Goal: Communication & Community: Answer question/provide support

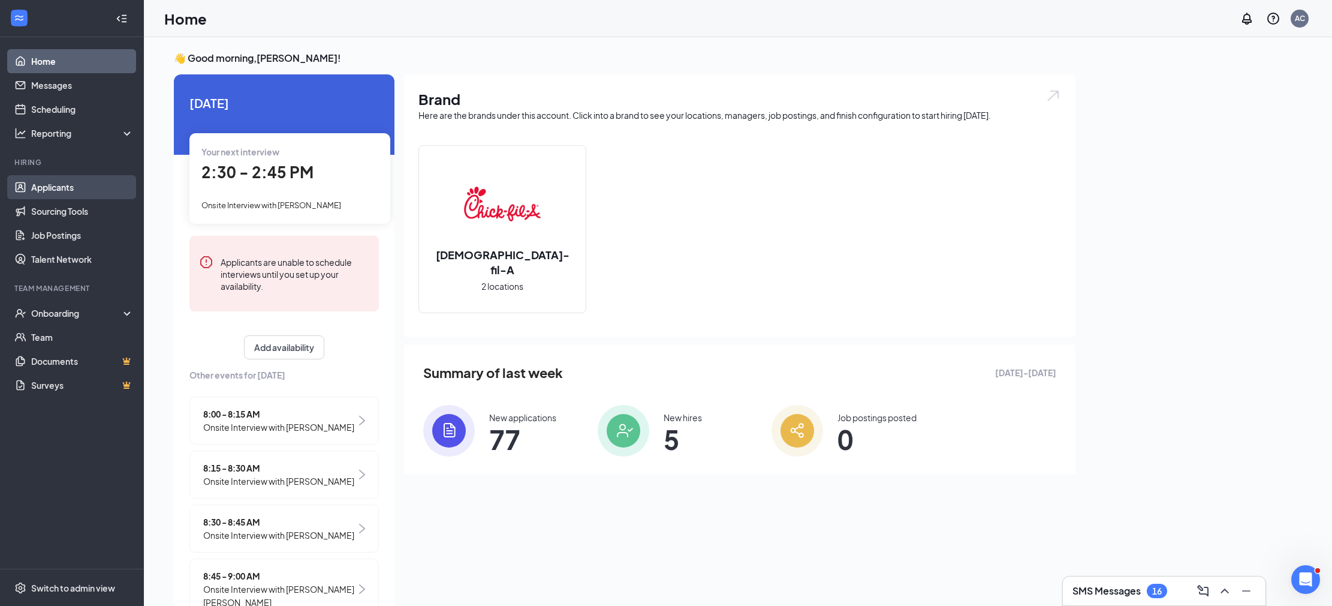
click at [62, 189] on link "Applicants" at bounding box center [82, 187] width 103 height 24
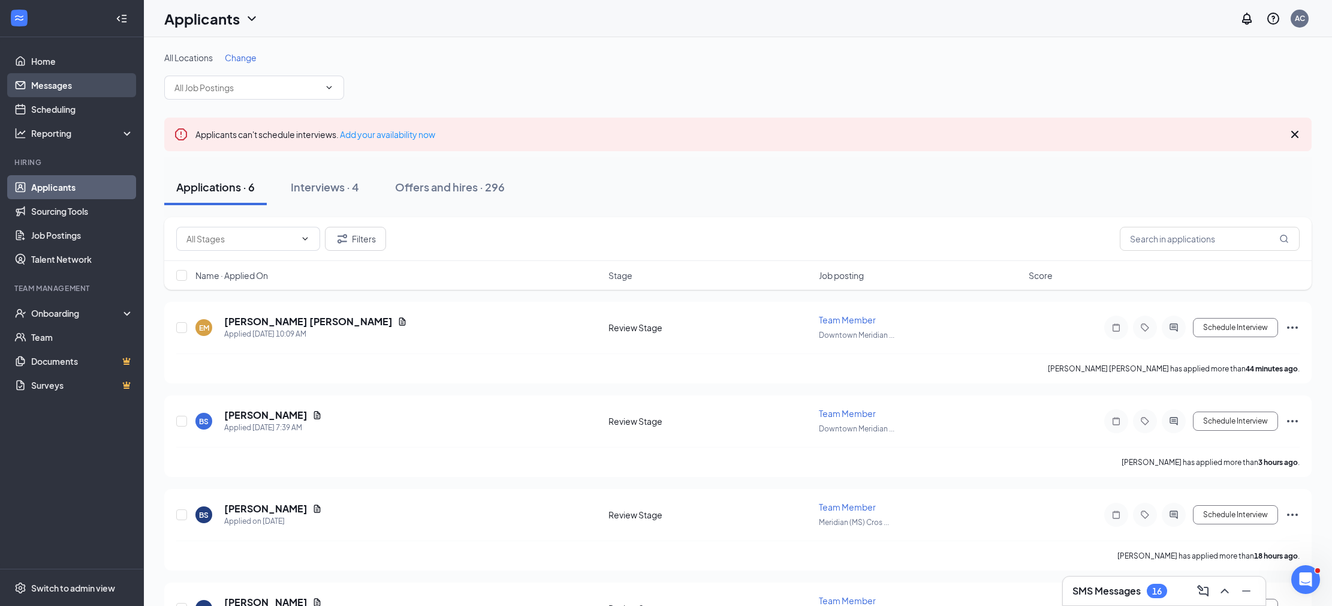
click at [80, 91] on link "Messages" at bounding box center [82, 85] width 103 height 24
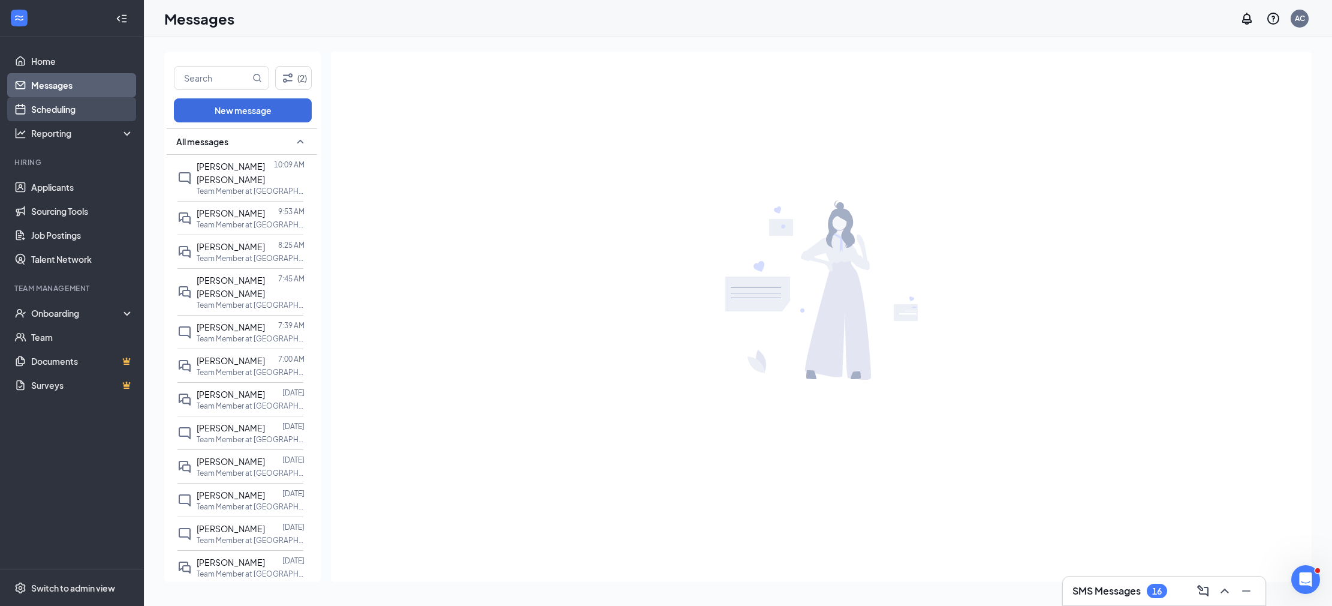
click at [80, 110] on link "Scheduling" at bounding box center [82, 109] width 103 height 24
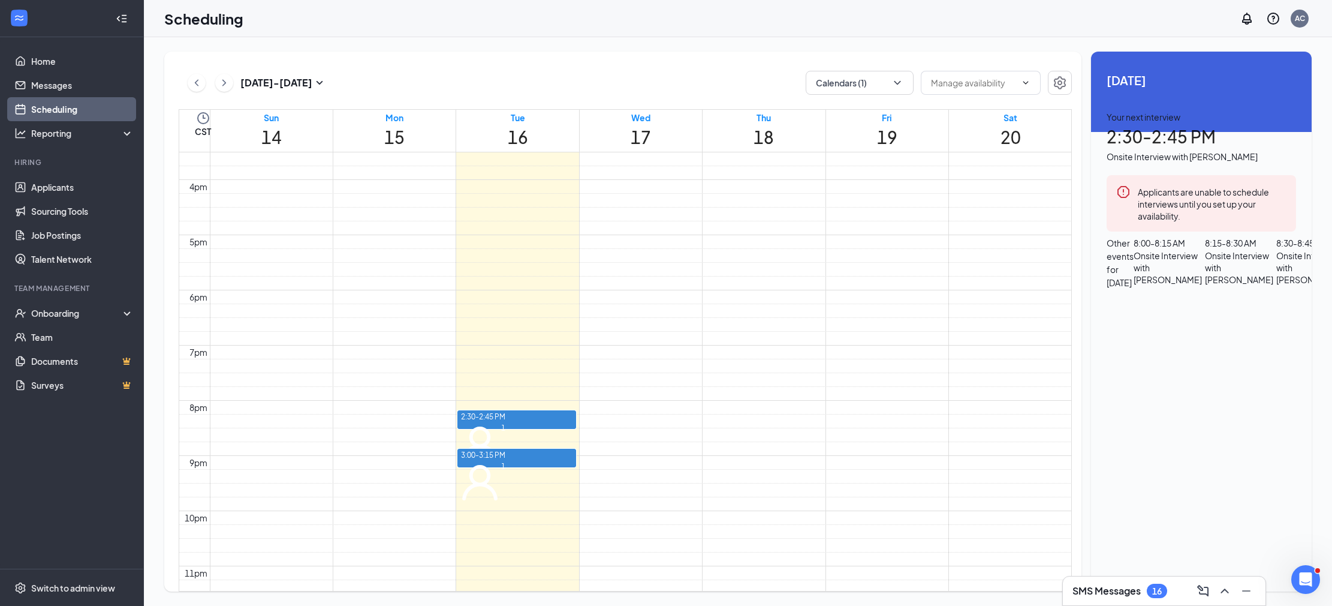
scroll to position [53, 0]
click at [64, 189] on link "Applicants" at bounding box center [82, 187] width 103 height 24
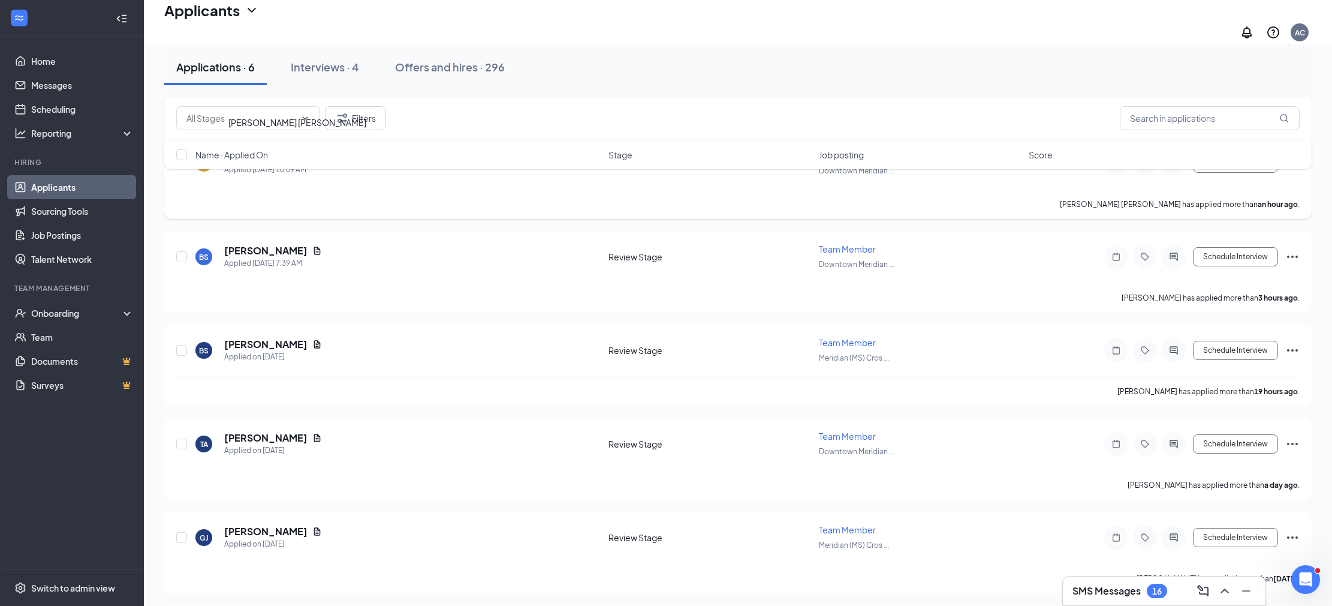
scroll to position [254, 0]
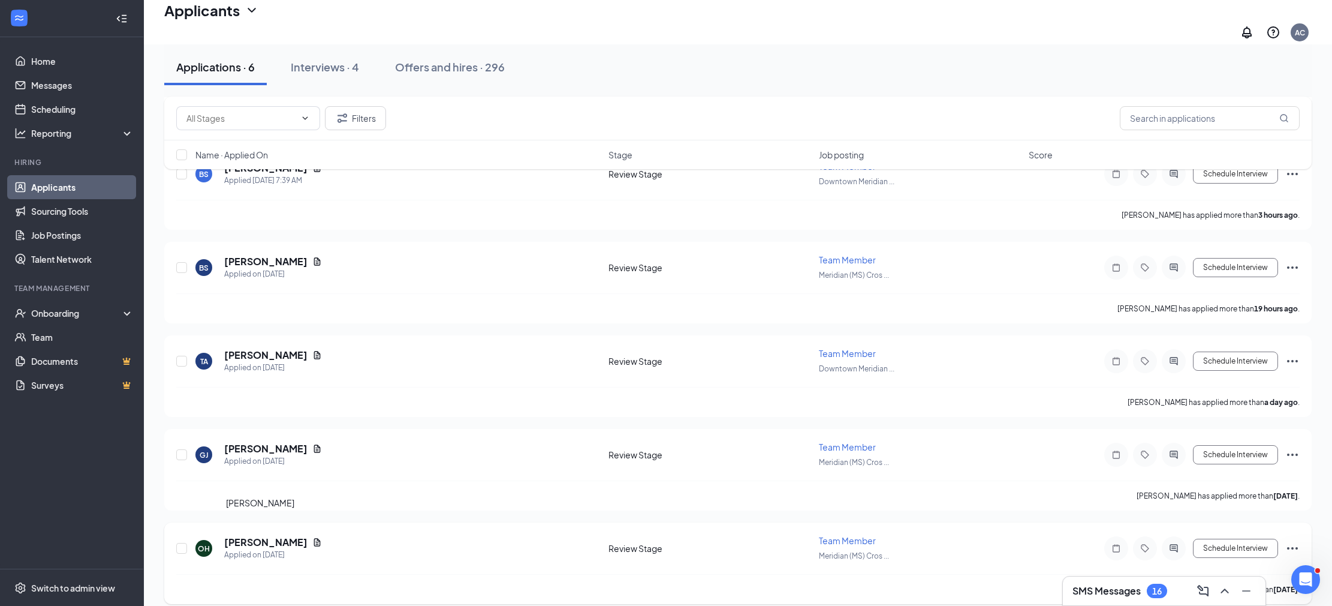
click at [245, 535] on h5 "[PERSON_NAME]" at bounding box center [265, 541] width 83 height 13
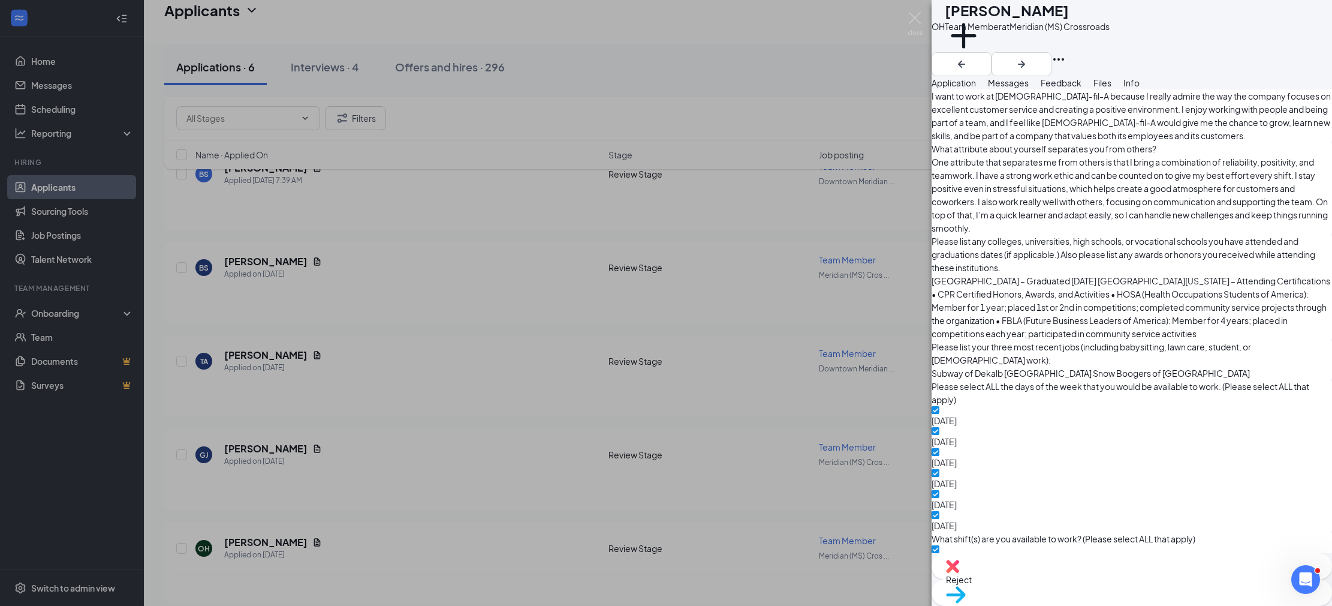
scroll to position [688, 0]
click at [1029, 89] on button "Messages" at bounding box center [1008, 82] width 41 height 13
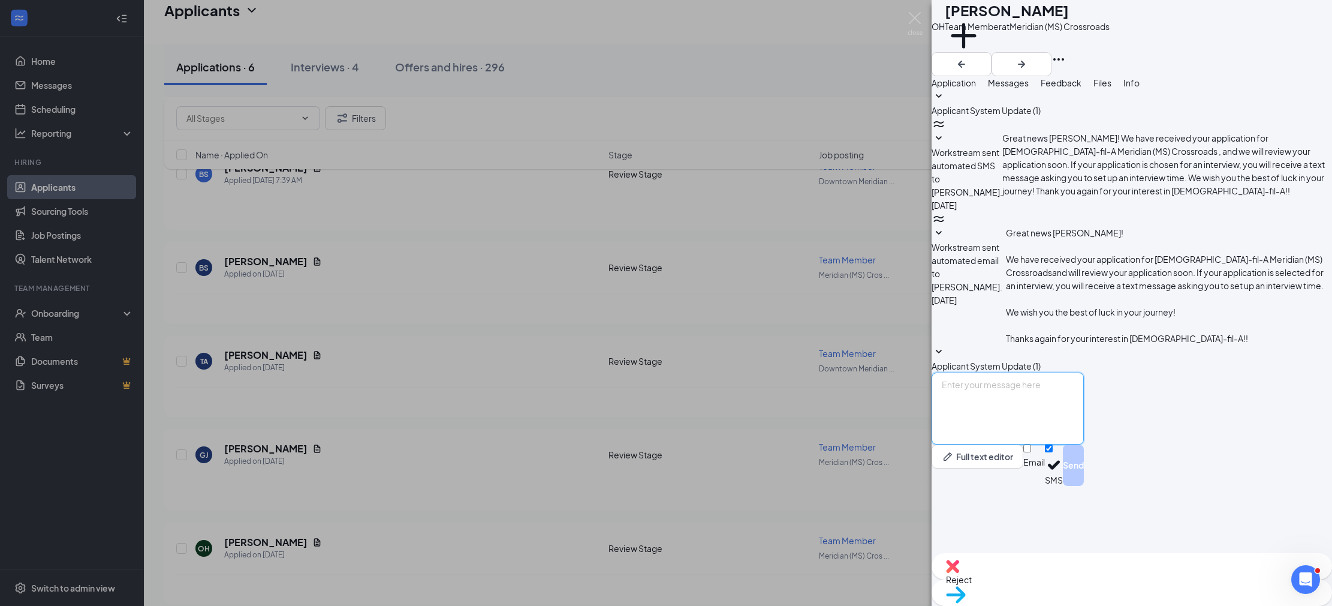
click at [1058, 444] on textarea at bounding box center [1008, 408] width 152 height 72
type textarea "Hi [PERSON_NAME]. This is [PERSON_NAME] from [DEMOGRAPHIC_DATA]-fil-A in Meridi…"
click at [1084, 486] on button "Send" at bounding box center [1073, 464] width 21 height 41
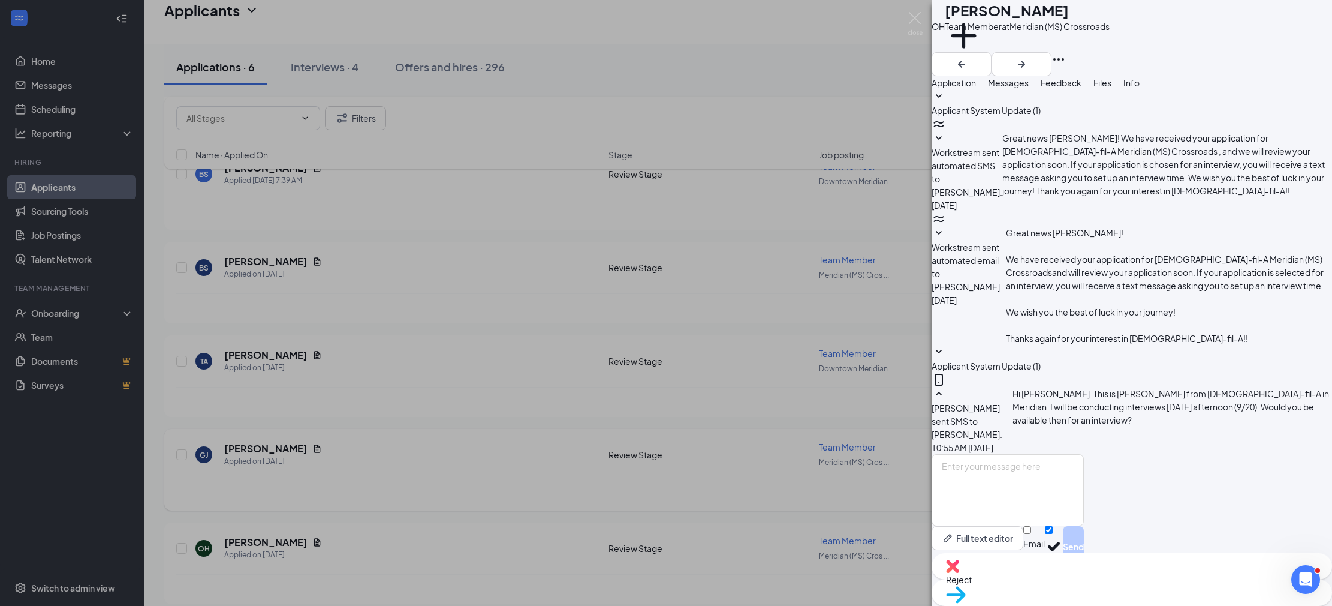
drag, startPoint x: 509, startPoint y: 462, endPoint x: 306, endPoint y: 463, distance: 203.3
click at [509, 462] on div "OH [PERSON_NAME] Team Member at Meridian (MS) Crossroads Add a tag Application …" at bounding box center [666, 303] width 1332 height 606
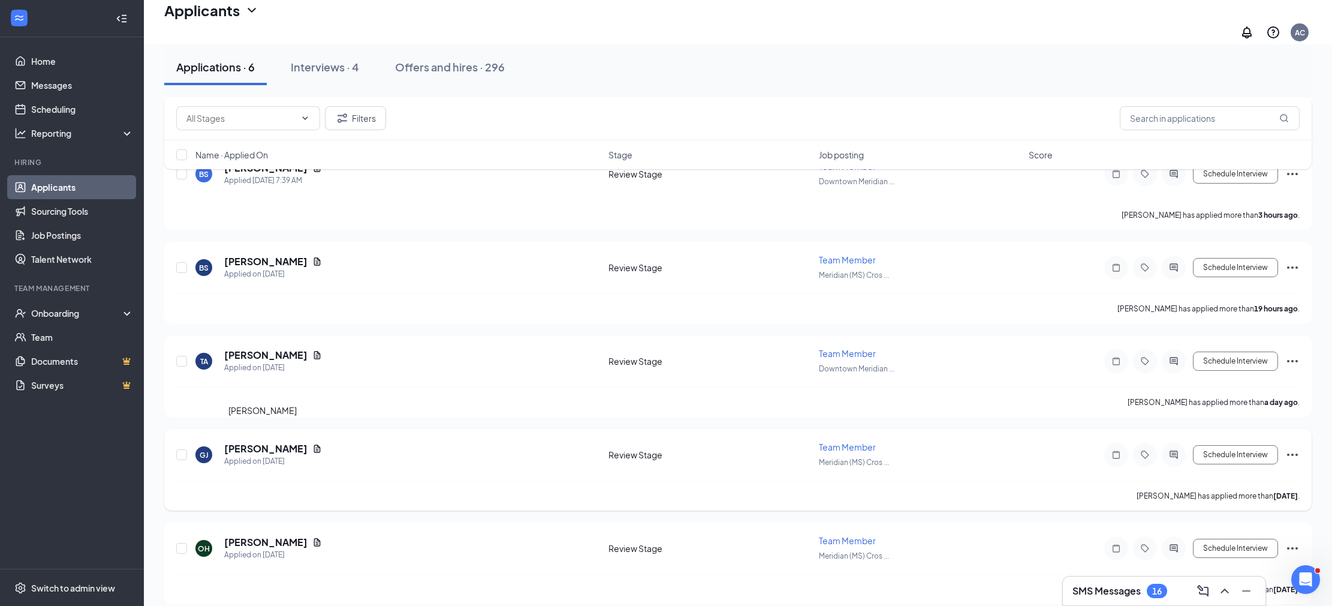
click at [236, 442] on h5 "[PERSON_NAME]" at bounding box center [265, 448] width 83 height 13
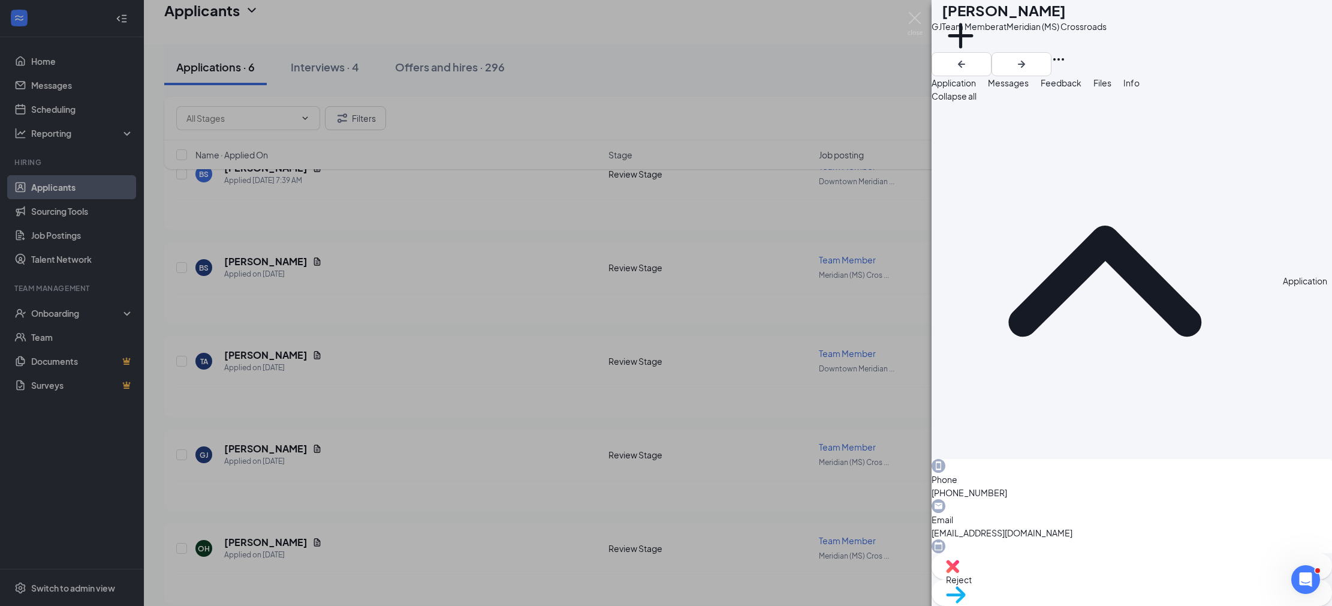
click at [1029, 88] on span "Messages" at bounding box center [1008, 82] width 41 height 11
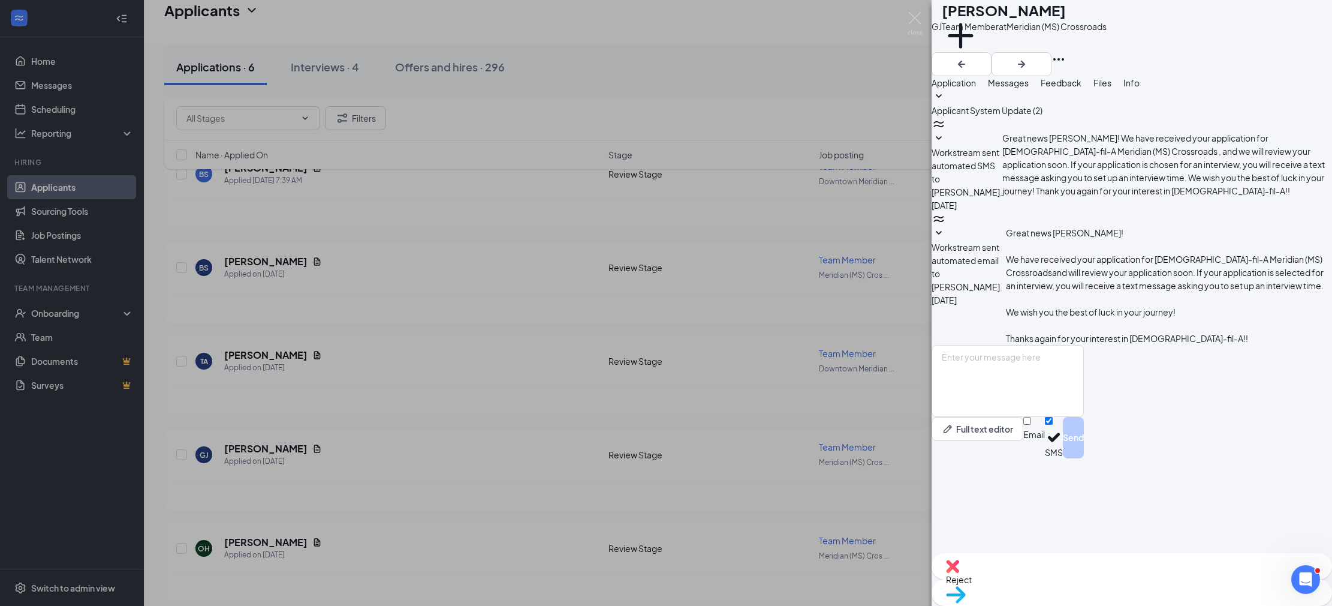
click at [962, 87] on button "Application" at bounding box center [954, 82] width 44 height 13
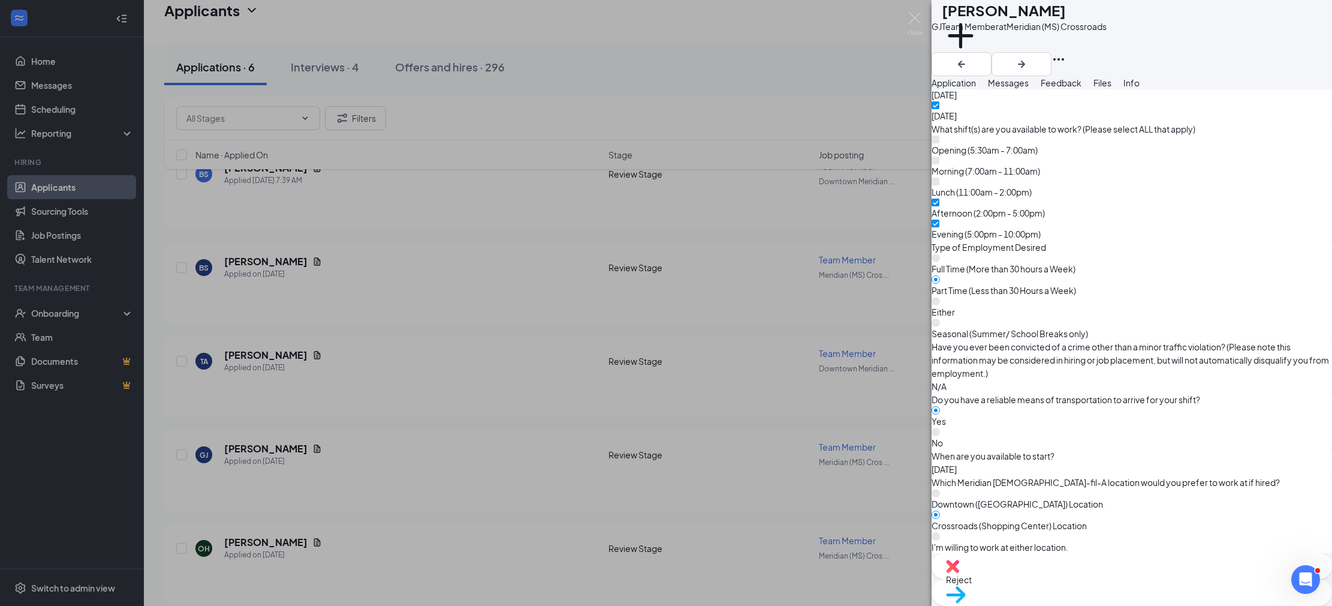
scroll to position [945, 0]
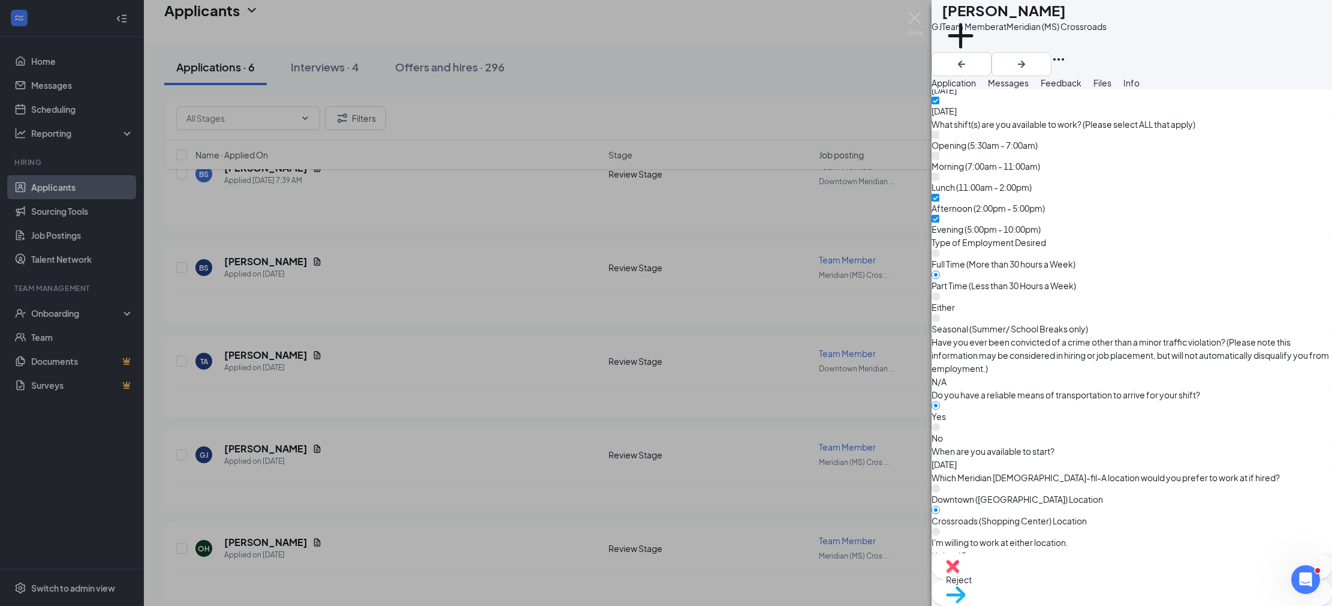
click at [67, 91] on div "[PERSON_NAME] Team Member at Meridian (MS) Crossroads Add a tag Application Mes…" at bounding box center [666, 303] width 1332 height 606
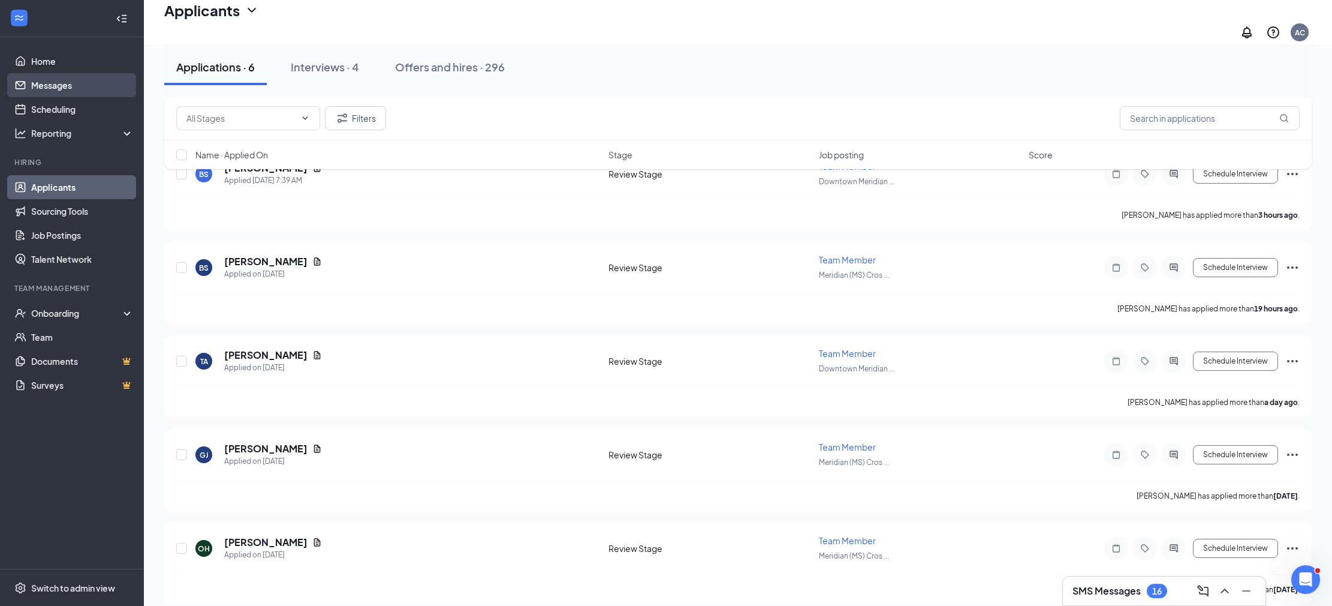
click at [67, 89] on link "Messages" at bounding box center [82, 85] width 103 height 24
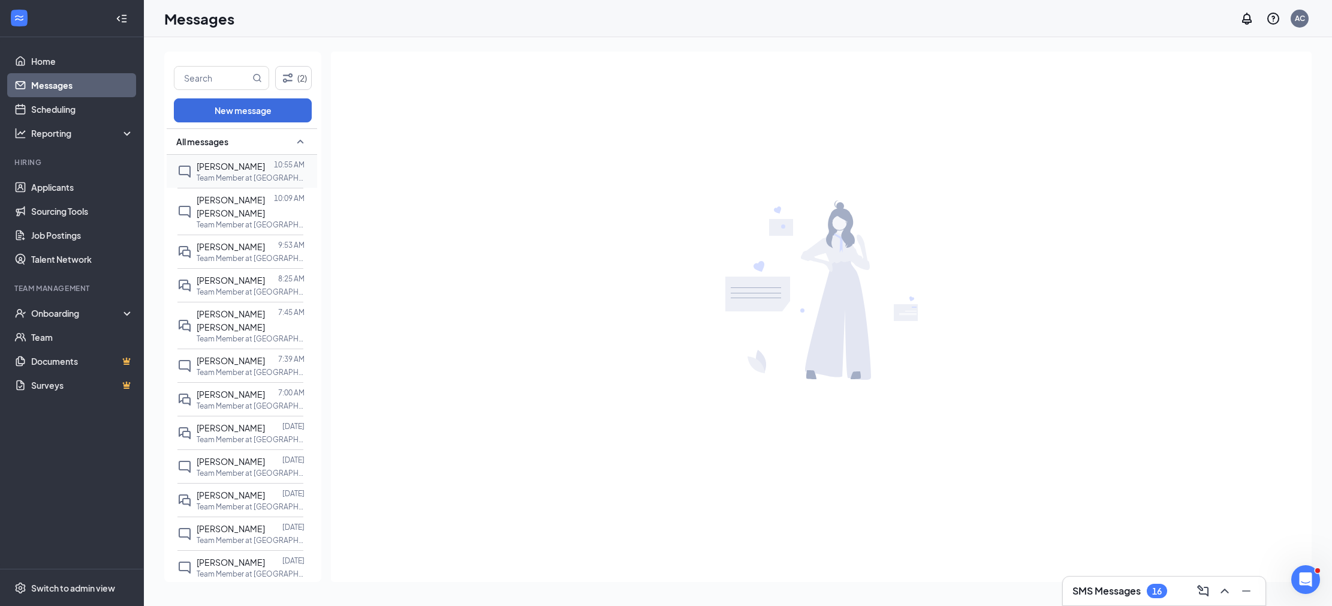
click at [210, 164] on span "[PERSON_NAME]" at bounding box center [231, 166] width 68 height 11
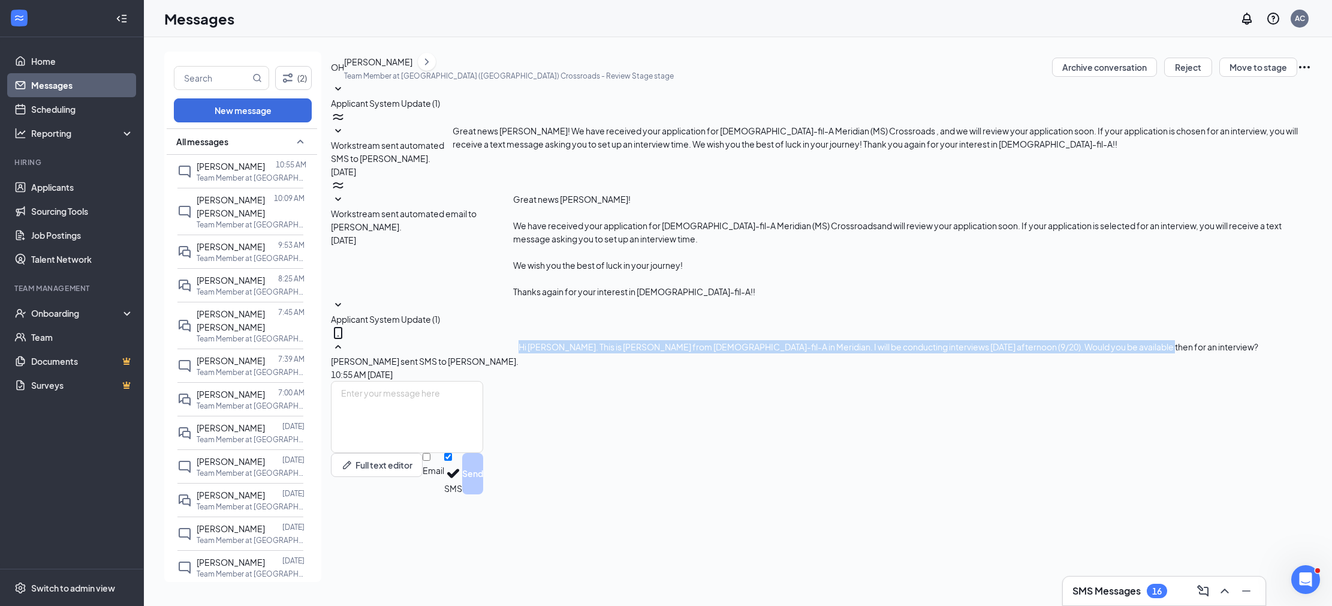
drag, startPoint x: 597, startPoint y: 302, endPoint x: 1166, endPoint y: 326, distance: 568.9
click at [1242, 330] on div "Applicant System Update (1) Workstream sent automated SMS to [PERSON_NAME]. [DA…" at bounding box center [821, 231] width 981 height 299
copy span "Hi [PERSON_NAME]. This is [PERSON_NAME] from [DEMOGRAPHIC_DATA]-fil-A in Meridi…"
click at [69, 185] on link "Applicants" at bounding box center [82, 187] width 103 height 24
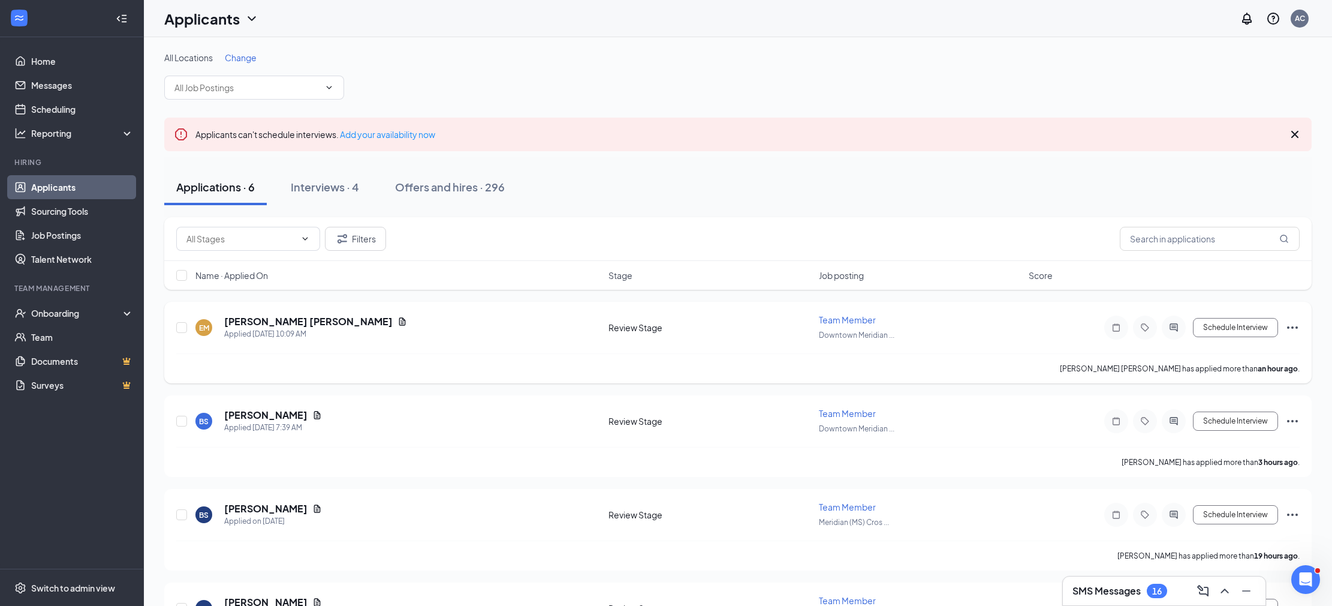
scroll to position [254, 0]
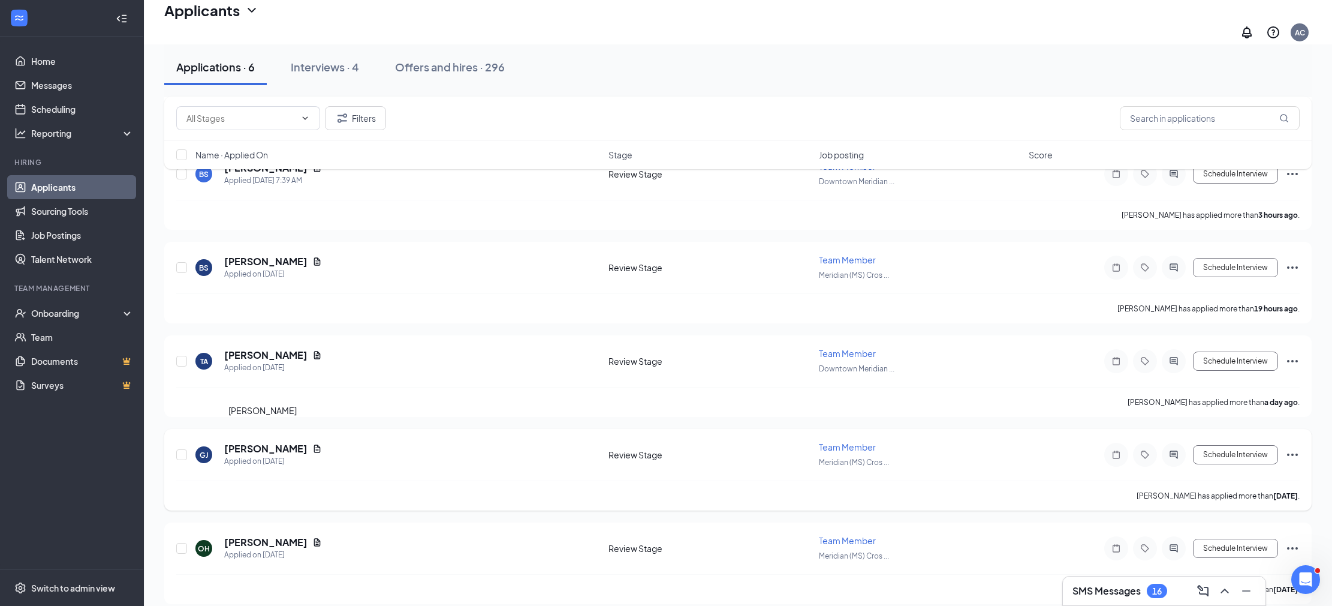
click at [266, 442] on h5 "[PERSON_NAME]" at bounding box center [265, 448] width 83 height 13
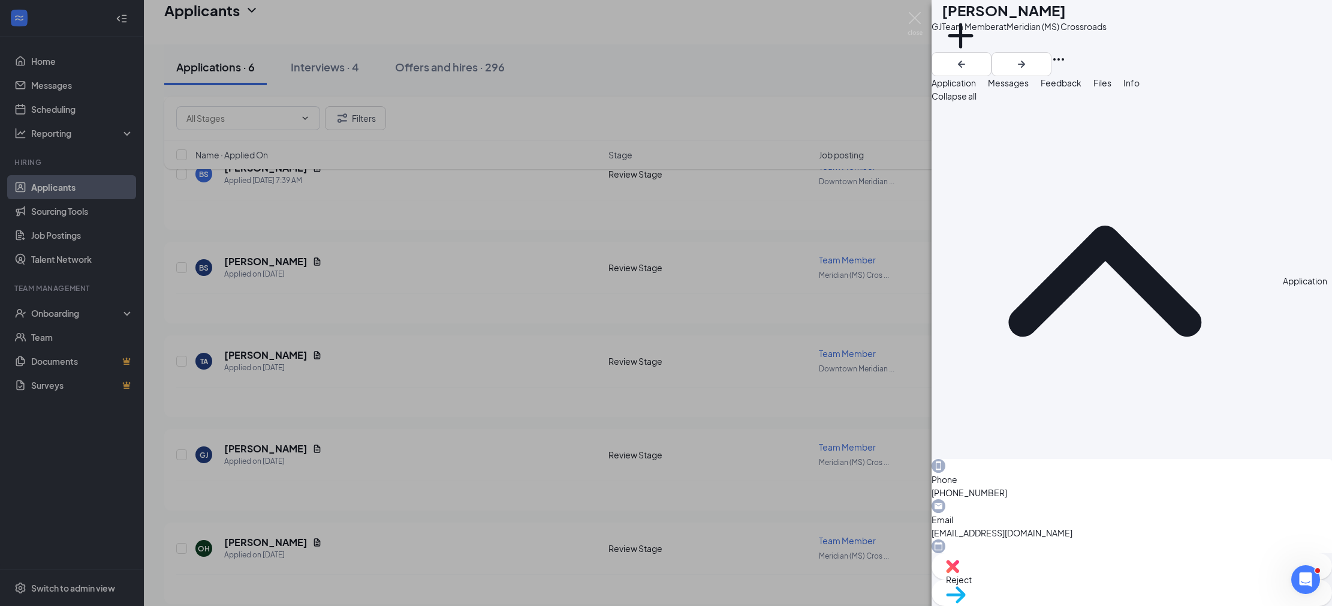
click at [1029, 88] on span "Messages" at bounding box center [1008, 82] width 41 height 11
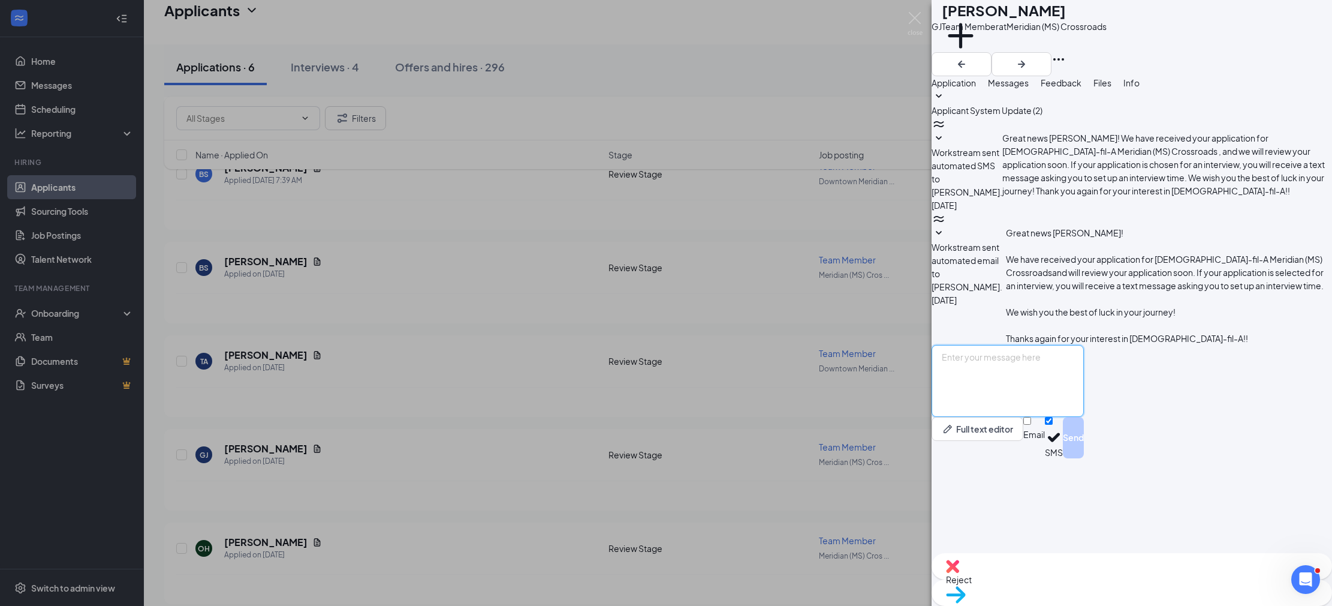
click at [1080, 417] on textarea at bounding box center [1008, 381] width 152 height 72
paste textarea "Hi [PERSON_NAME]. This is [PERSON_NAME] from [DEMOGRAPHIC_DATA]-fil-A in Meridi…"
type textarea "Hi [PERSON_NAME]. This is [PERSON_NAME] from [DEMOGRAPHIC_DATA]-fil-A in Meridi…"
click at [1084, 458] on button "Send" at bounding box center [1073, 437] width 21 height 41
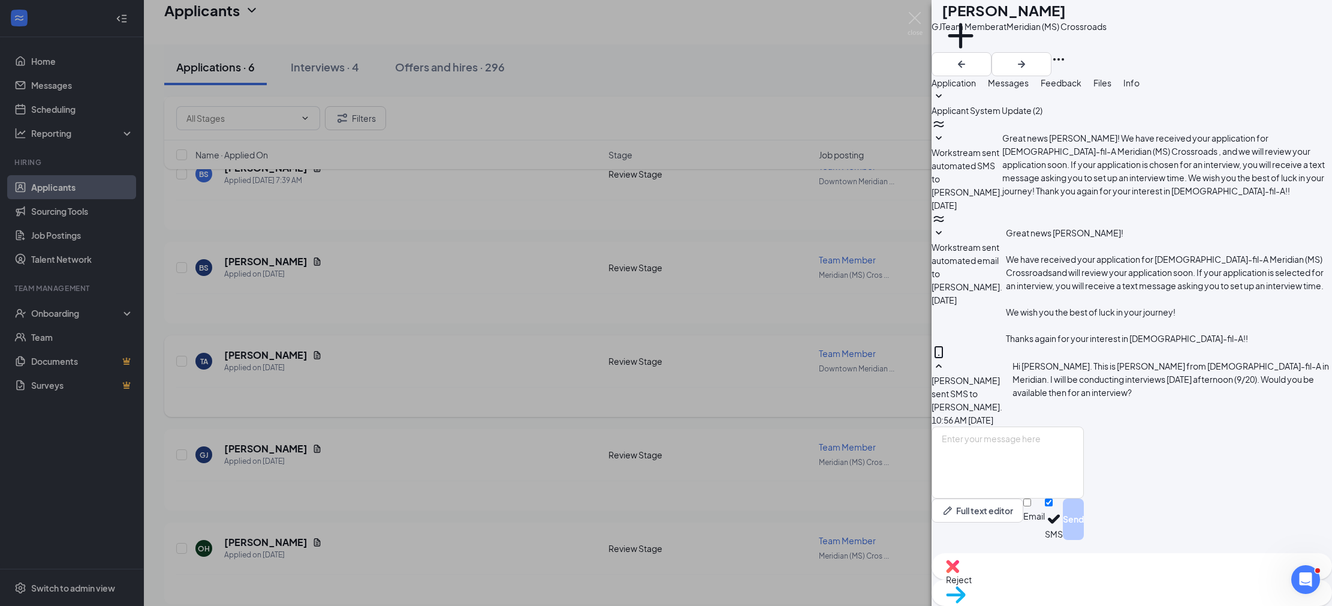
drag, startPoint x: 377, startPoint y: 348, endPoint x: 336, endPoint y: 353, distance: 41.0
click at [377, 348] on div "[PERSON_NAME] Team Member at Meridian (MS) Crossroads Add a tag Application Mes…" at bounding box center [666, 303] width 1332 height 606
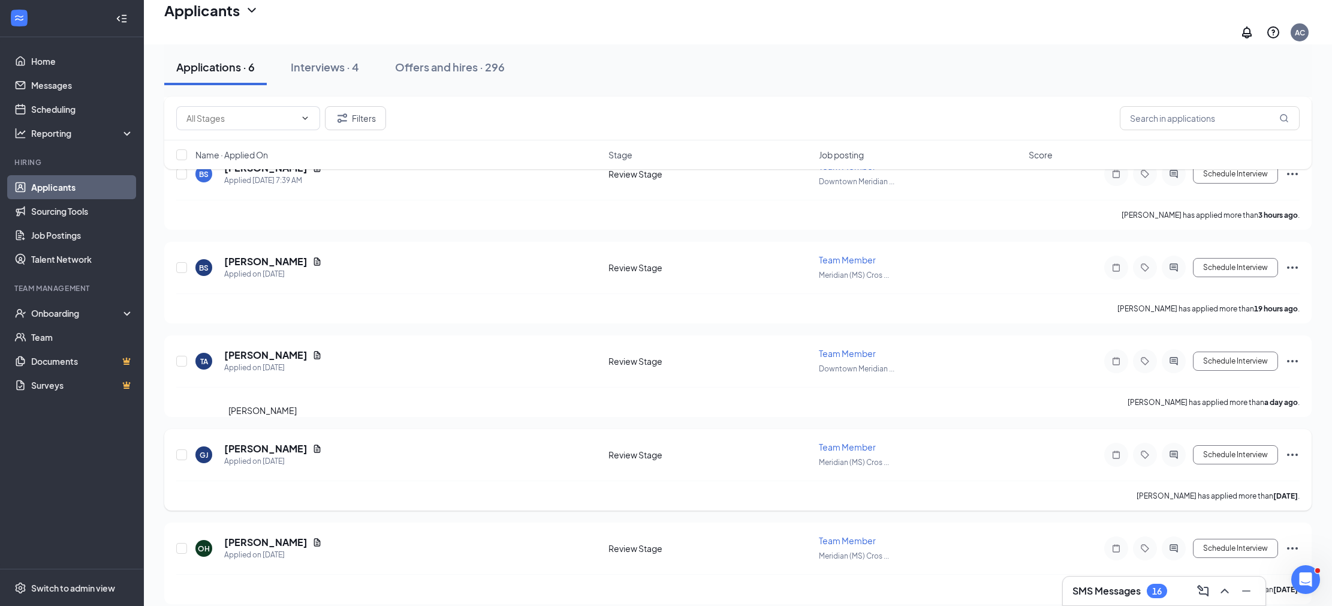
click at [269, 442] on h5 "[PERSON_NAME]" at bounding box center [265, 448] width 83 height 13
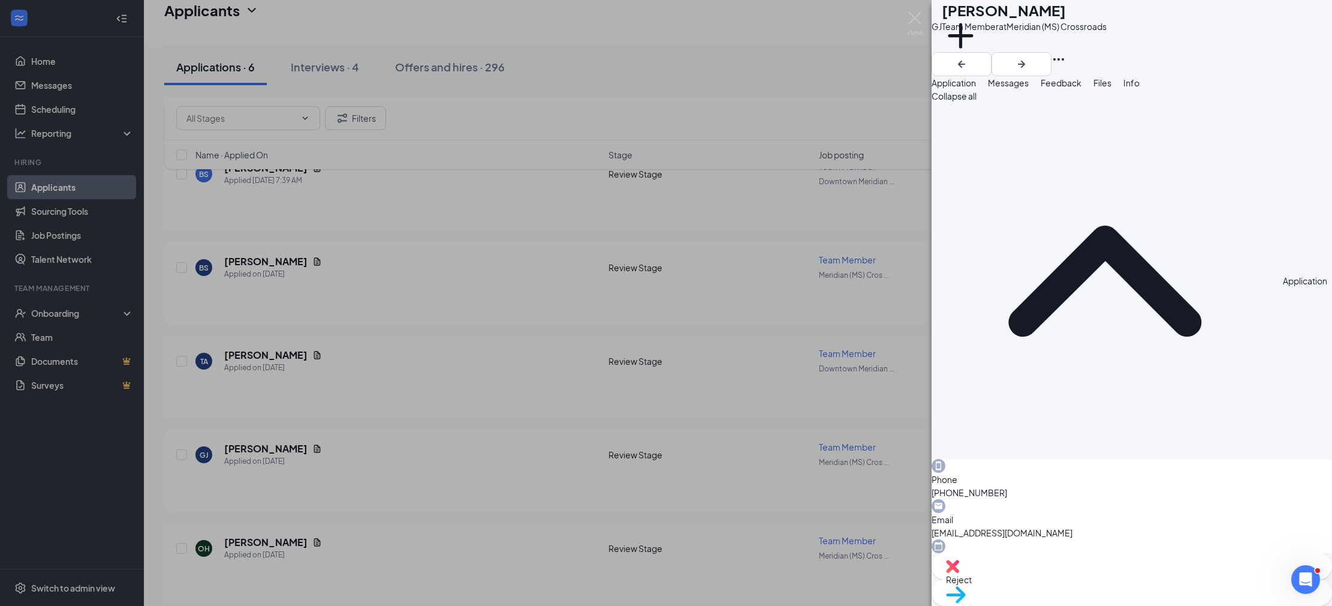
click at [1029, 89] on button "Messages" at bounding box center [1008, 82] width 41 height 13
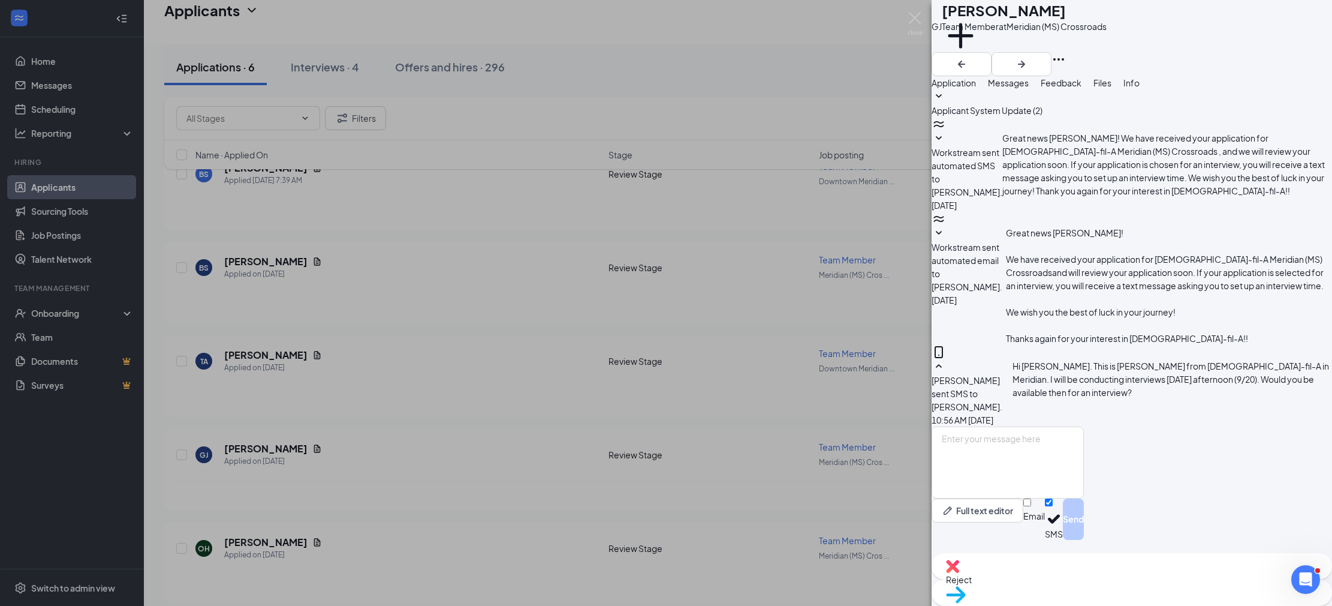
click at [946, 359] on icon "SmallChevronUp" at bounding box center [939, 366] width 14 height 14
click at [946, 359] on icon "SmallChevronDown" at bounding box center [939, 366] width 14 height 14
drag, startPoint x: 1258, startPoint y: 282, endPoint x: 1274, endPoint y: 283, distance: 15.6
click at [1259, 359] on div "[PERSON_NAME] sent SMS to [PERSON_NAME]. [DATE] 10:56 AM Hi [PERSON_NAME]. This…" at bounding box center [1132, 392] width 401 height 67
click at [1023, 460] on textarea at bounding box center [1008, 462] width 152 height 72
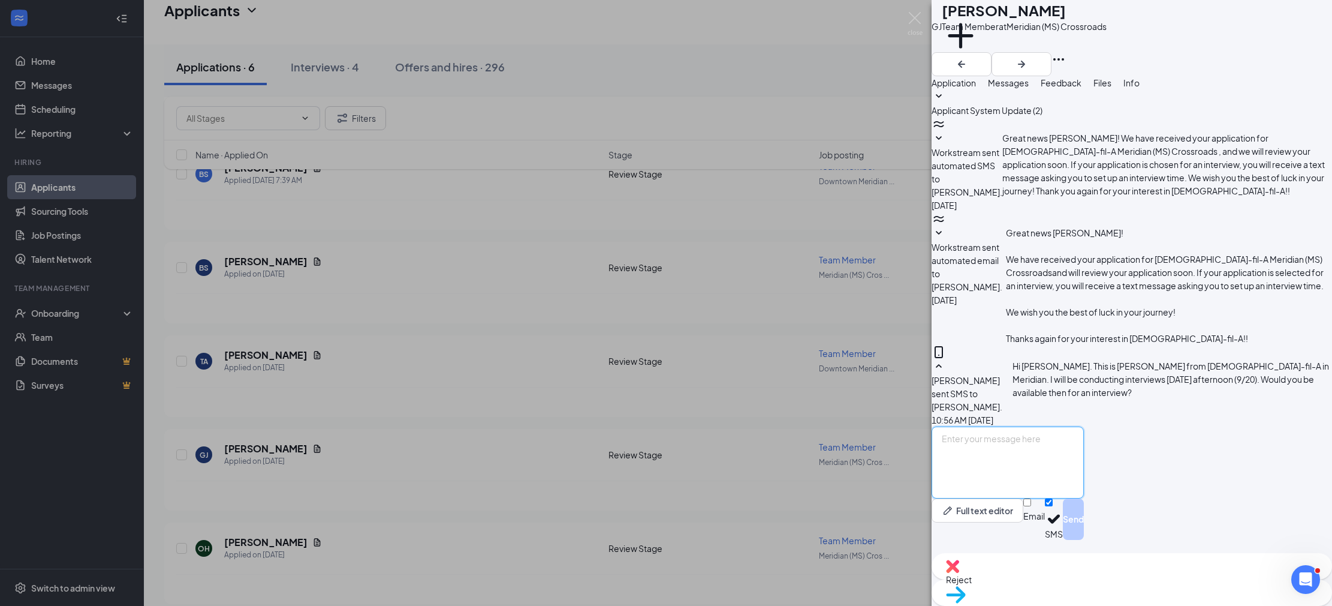
paste textarea "Hi [PERSON_NAME]. This is [PERSON_NAME] from [DEMOGRAPHIC_DATA]-fil-A in Meridi…"
click at [990, 456] on textarea "Hi [PERSON_NAME]. This is [PERSON_NAME] from [DEMOGRAPHIC_DATA]-fil-A in Meridi…" at bounding box center [1008, 462] width 152 height 72
click at [991, 456] on textarea "Hi [PERSON_NAME]. This is [PERSON_NAME] from [DEMOGRAPHIC_DATA]-fil-A in Meridi…" at bounding box center [1008, 462] width 152 height 72
type textarea "Hi [PERSON_NAME]. Sorry my computer didn't change the name! This is [PERSON_NAM…"
click at [1084, 538] on button "Send" at bounding box center [1073, 518] width 21 height 41
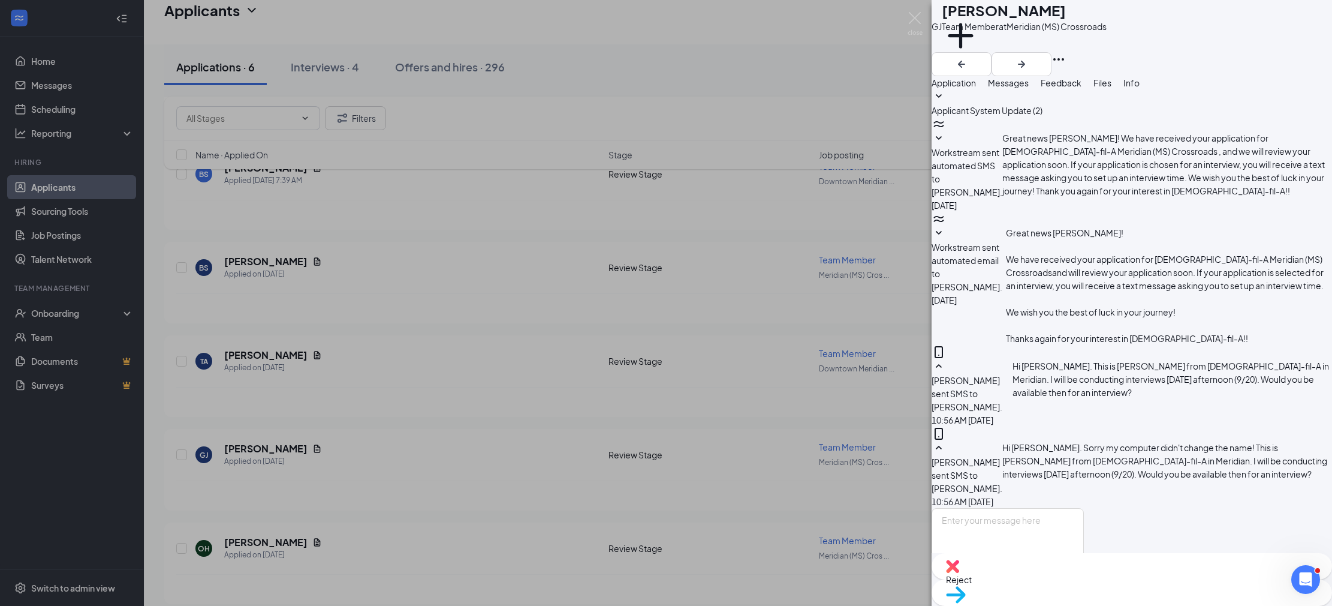
scroll to position [27, 0]
drag, startPoint x: 229, startPoint y: 305, endPoint x: 258, endPoint y: 339, distance: 44.6
click at [229, 305] on div "[PERSON_NAME] Team Member at Meridian (MS) Crossroads Add a tag Application Mes…" at bounding box center [666, 303] width 1332 height 606
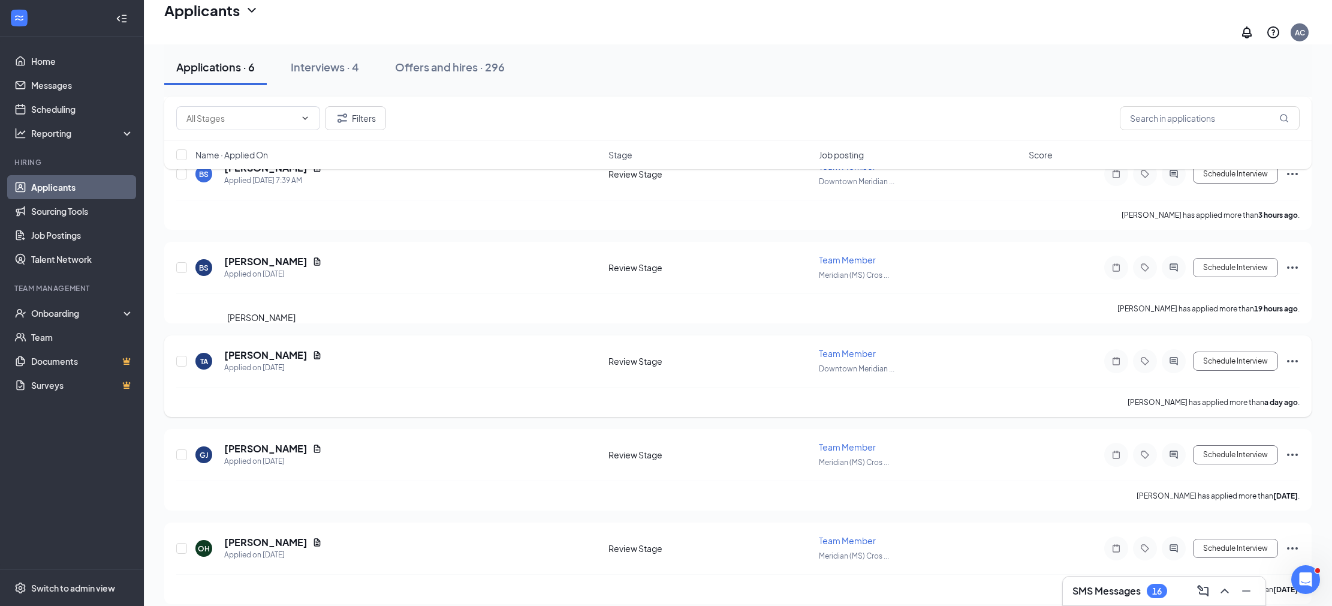
click at [263, 348] on h5 "[PERSON_NAME]" at bounding box center [265, 354] width 83 height 13
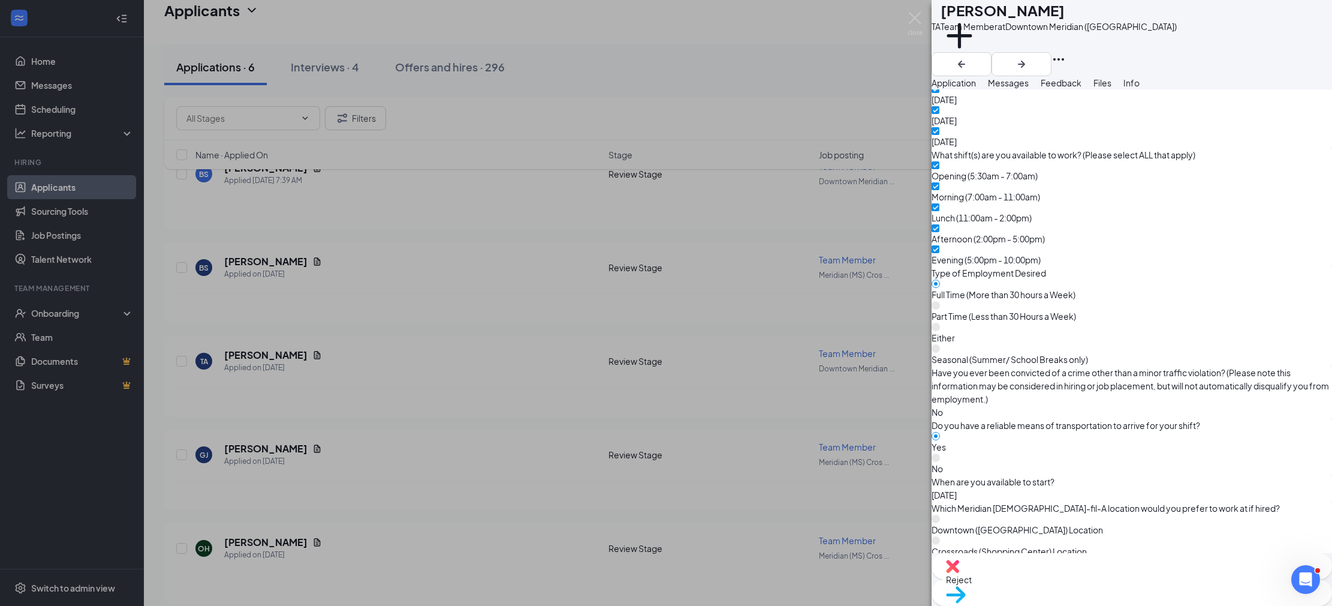
scroll to position [955, 0]
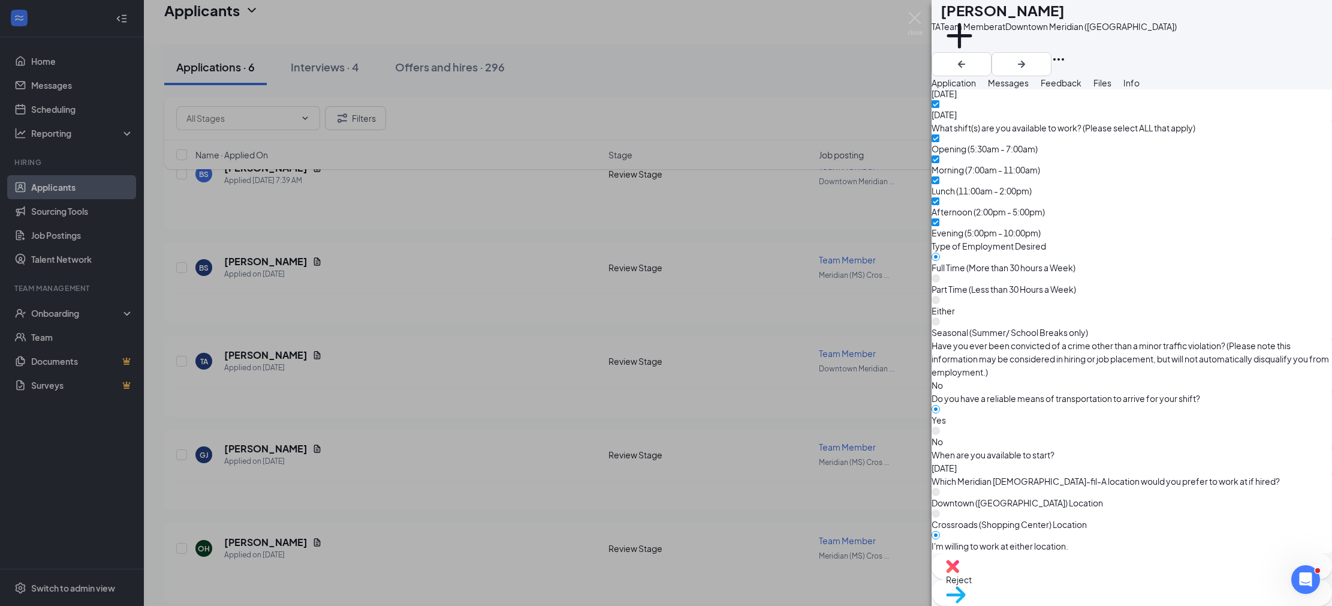
click at [1041, 239] on div "Type of Employment Desired [DEMOGRAPHIC_DATA] (More than 30 hours a Week) Part …" at bounding box center [1132, 289] width 401 height 100
drag, startPoint x: 1040, startPoint y: 104, endPoint x: 995, endPoint y: 109, distance: 45.2
click at [1029, 89] on button "Messages" at bounding box center [1008, 82] width 41 height 13
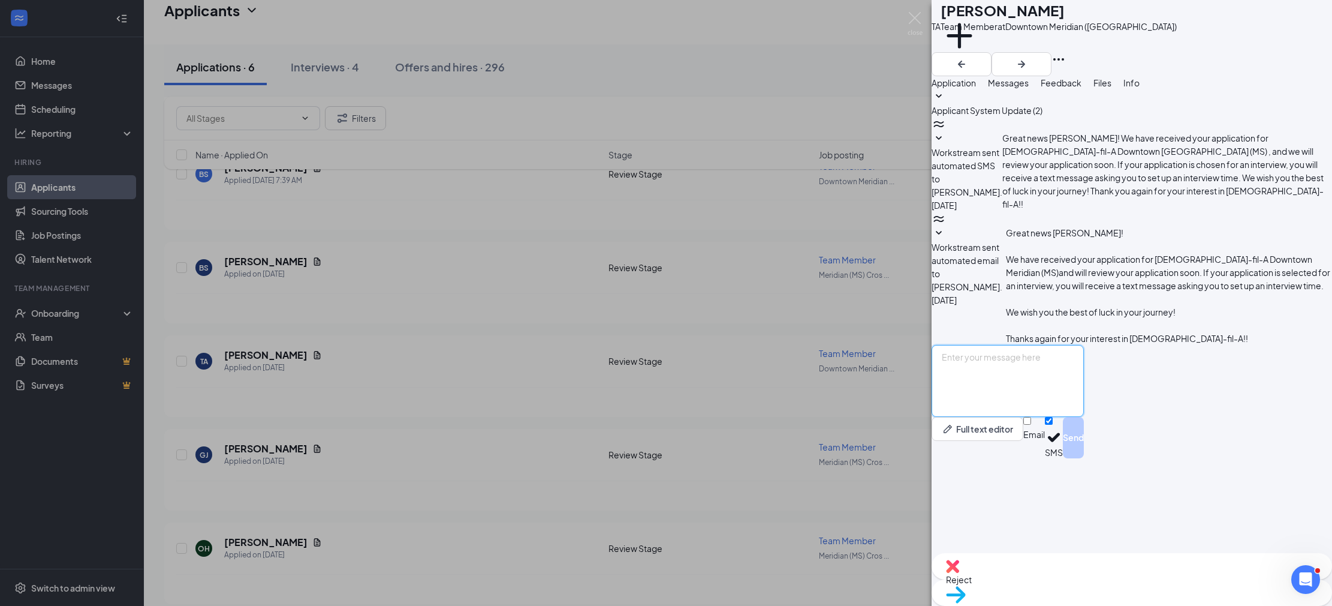
click at [1070, 417] on textarea at bounding box center [1008, 381] width 152 height 72
paste textarea "Hi [PERSON_NAME]. This is [PERSON_NAME] from [DEMOGRAPHIC_DATA]-fil-A in Meridi…"
click at [994, 417] on textarea "Hi [PERSON_NAME]. This is [PERSON_NAME] from [DEMOGRAPHIC_DATA]-fil-A in Meridi…" at bounding box center [1008, 381] width 152 height 72
type textarea "Hi [PERSON_NAME]. This is [PERSON_NAME] from [DEMOGRAPHIC_DATA]-fil-A in Meridi…"
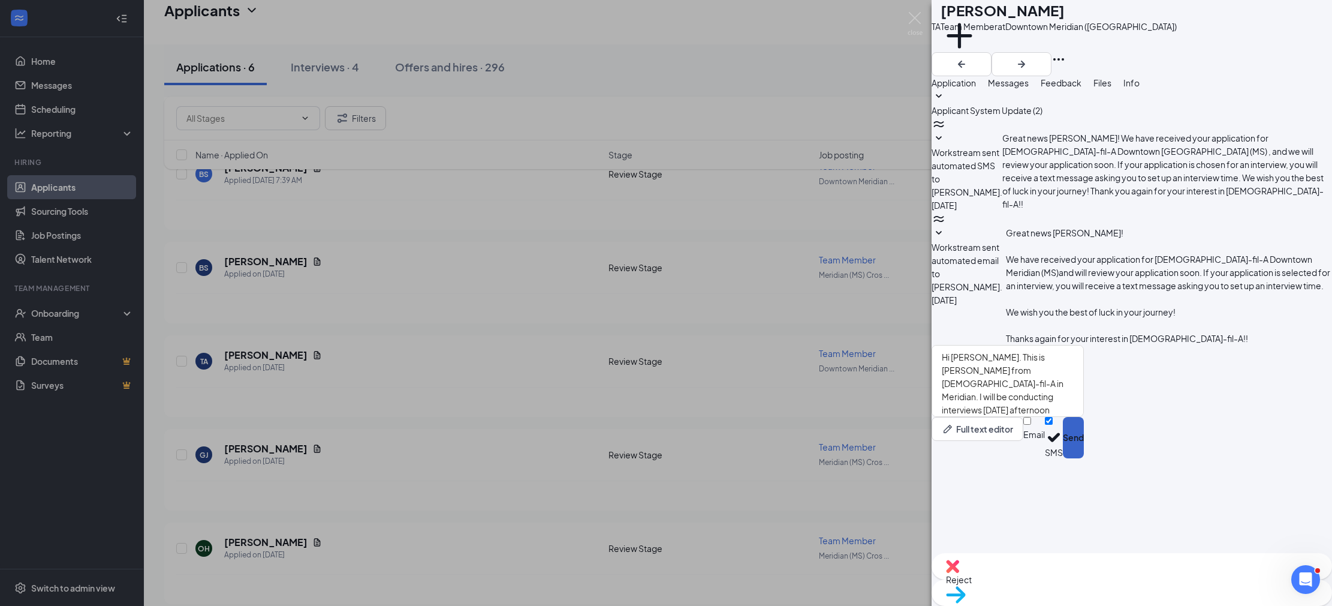
click at [1084, 458] on button "Send" at bounding box center [1073, 437] width 21 height 41
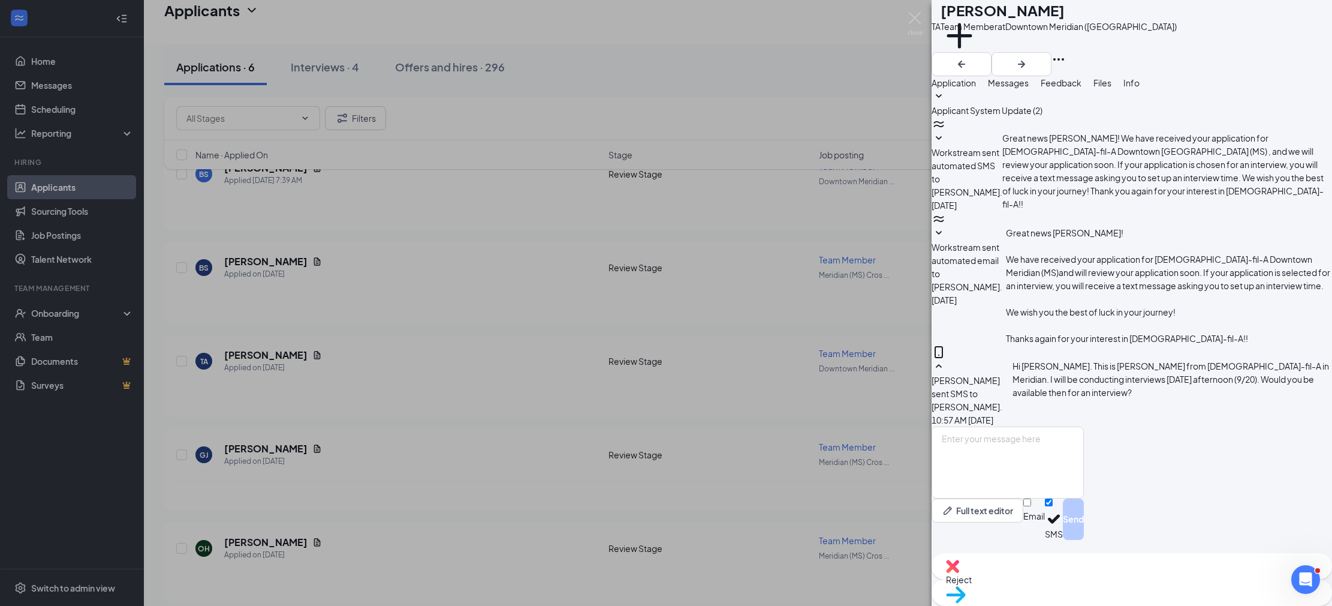
click at [272, 255] on div "TA [PERSON_NAME] Team Member at [GEOGRAPHIC_DATA] ([GEOGRAPHIC_DATA]) Add a tag…" at bounding box center [666, 303] width 1332 height 606
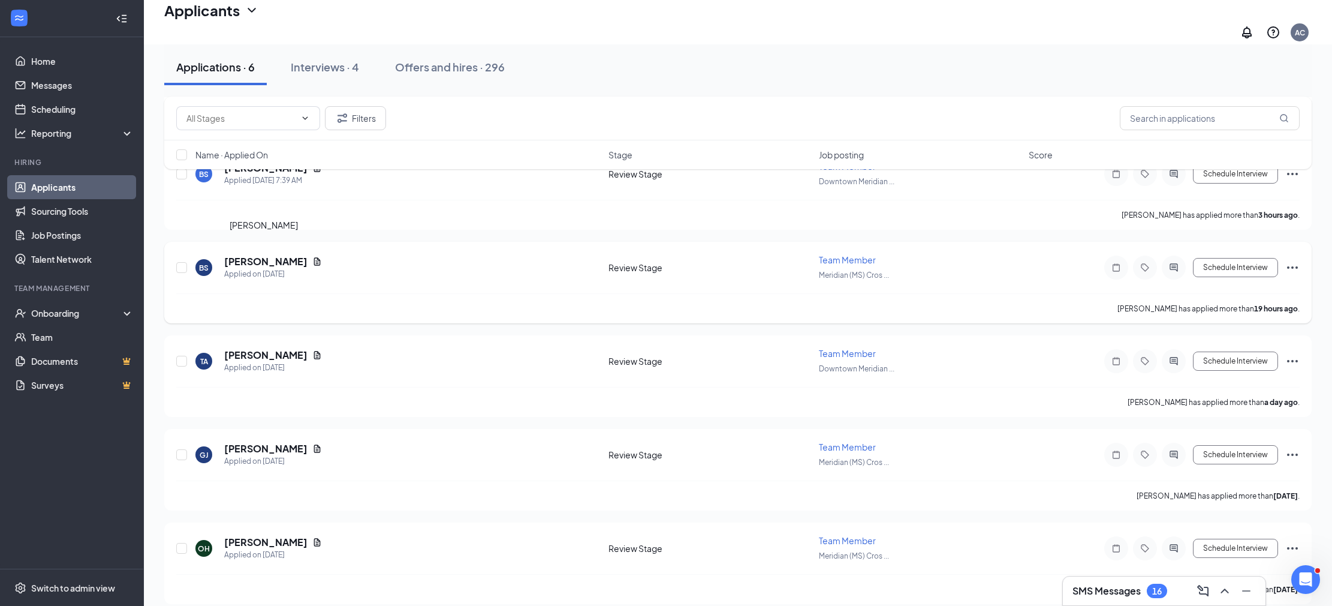
click at [272, 255] on h5 "[PERSON_NAME]" at bounding box center [265, 261] width 83 height 13
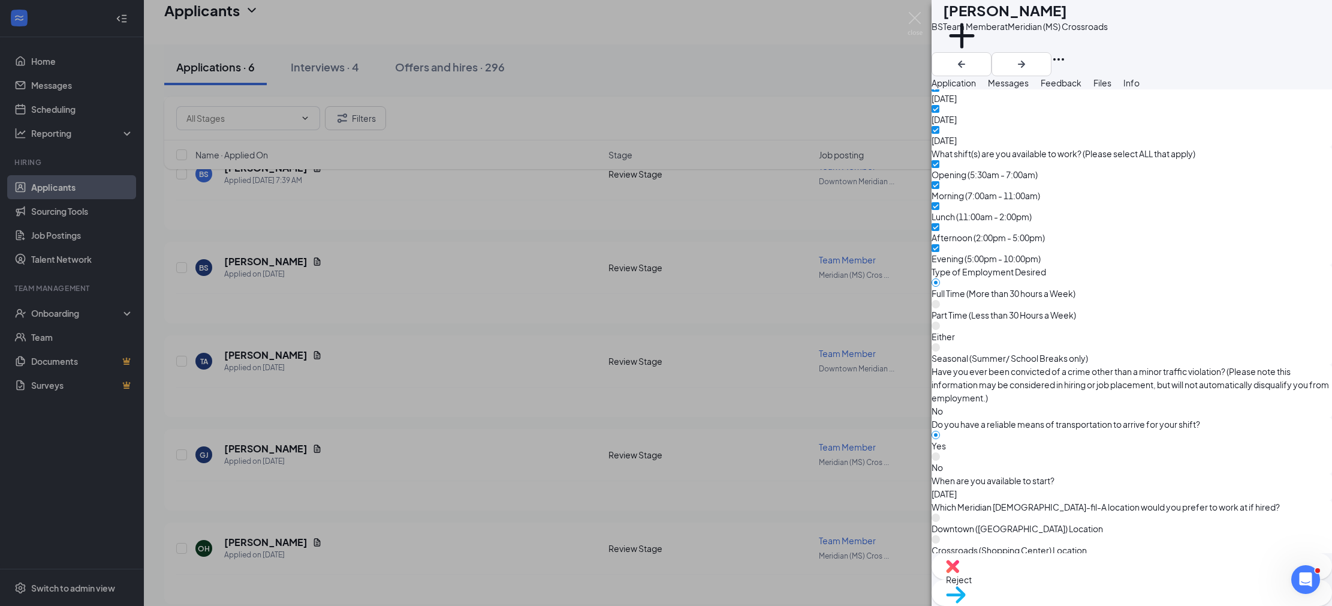
scroll to position [932, 0]
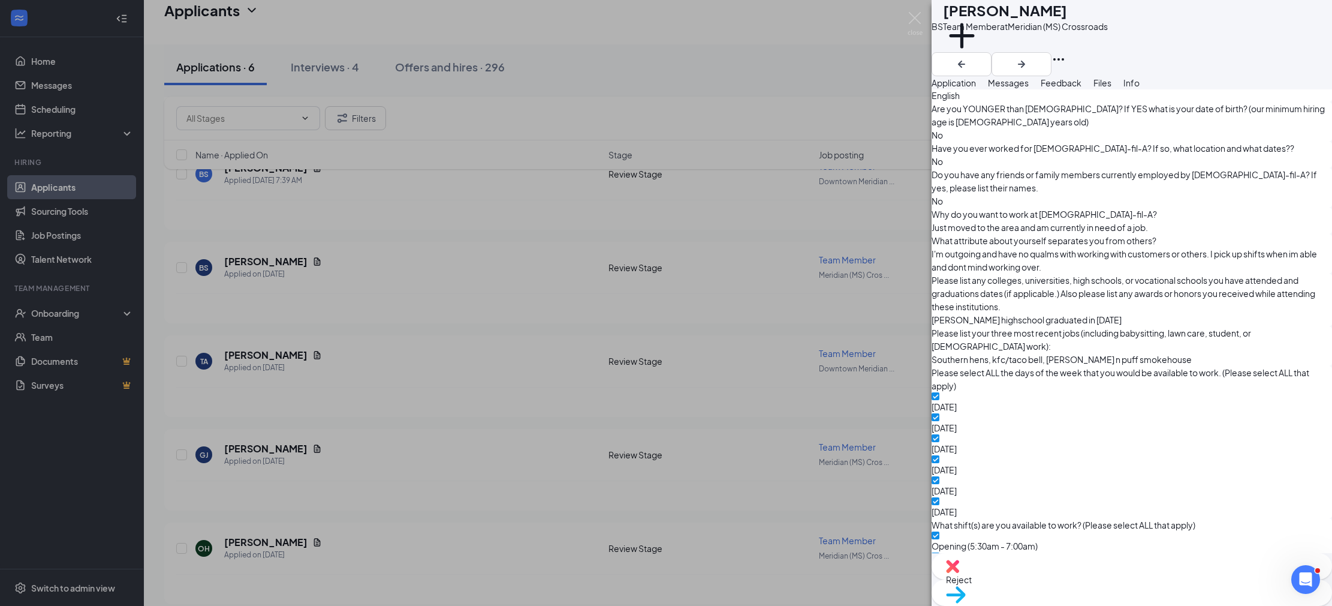
scroll to position [0, 0]
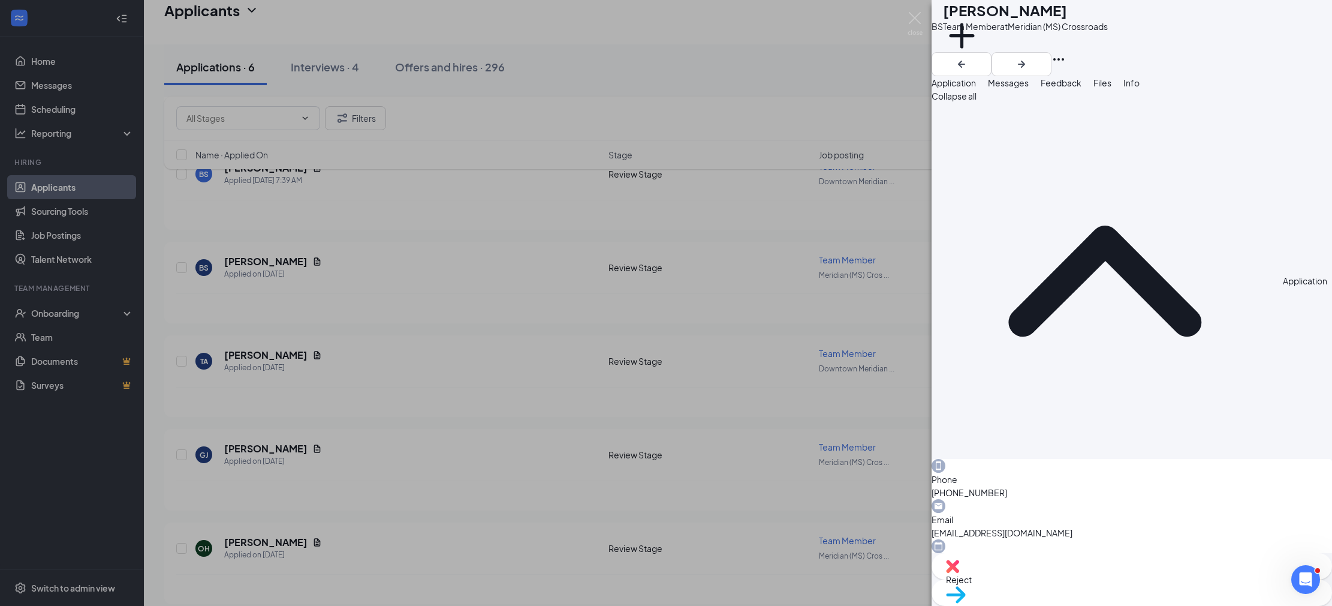
click at [1061, 579] on div "Reject" at bounding box center [1132, 566] width 401 height 26
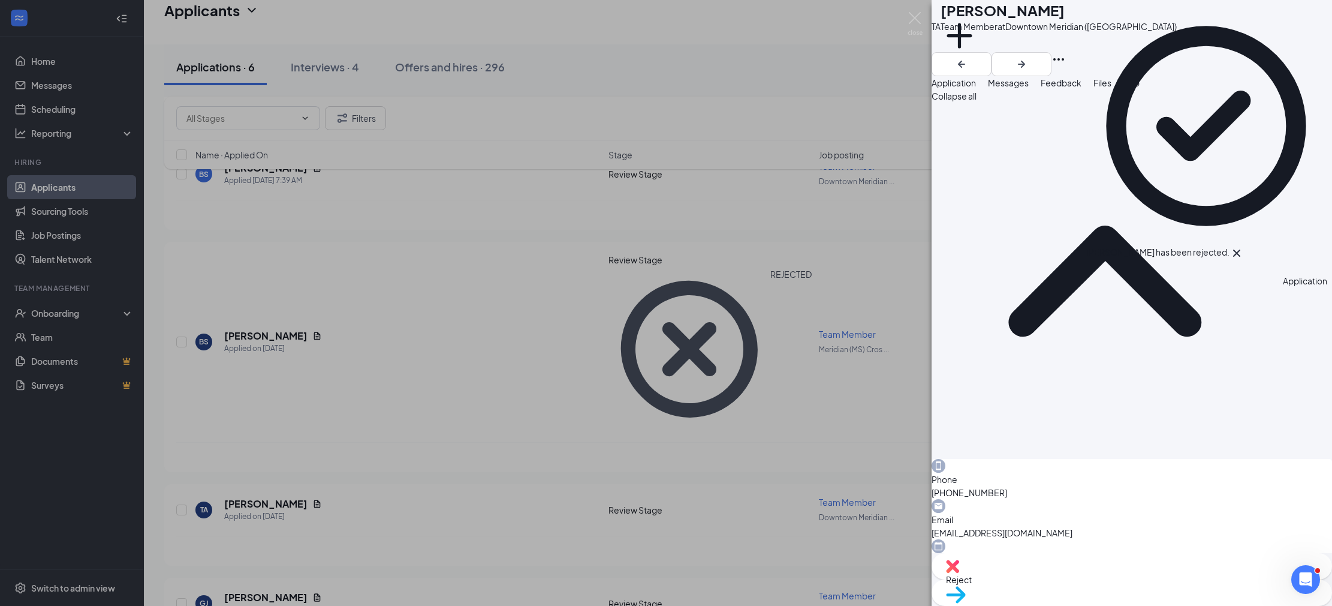
click at [301, 251] on div "TA [PERSON_NAME] Team Member at [GEOGRAPHIC_DATA] ([GEOGRAPHIC_DATA]) Add a tag…" at bounding box center [666, 303] width 1332 height 606
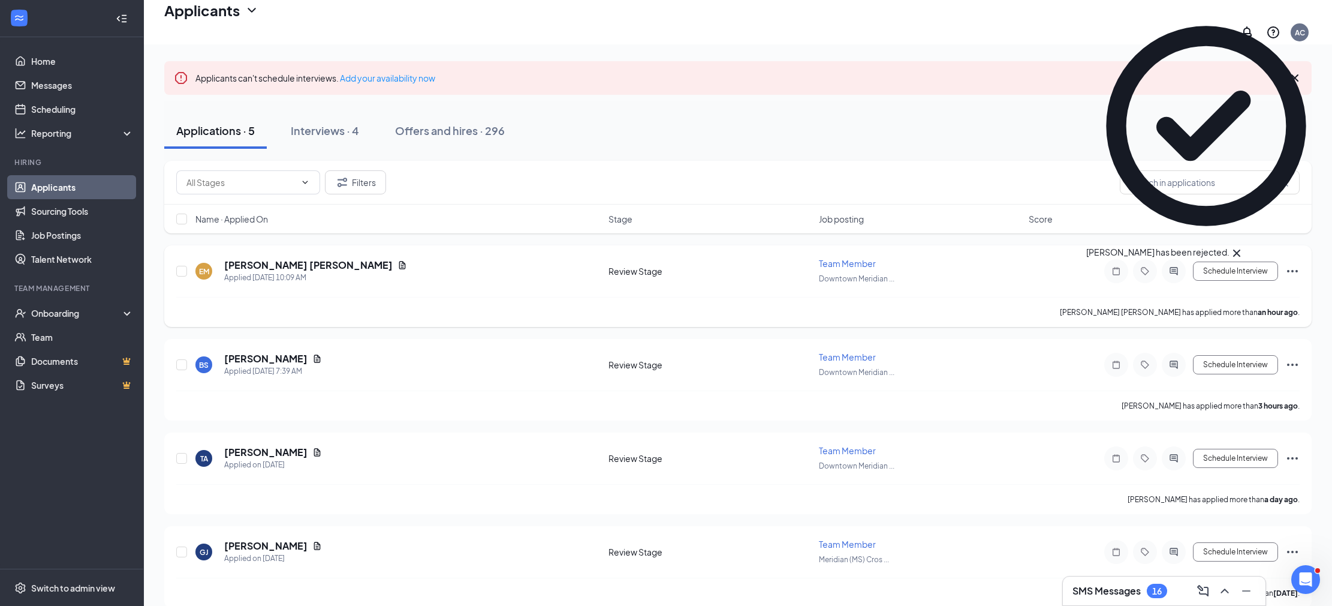
scroll to position [55, 0]
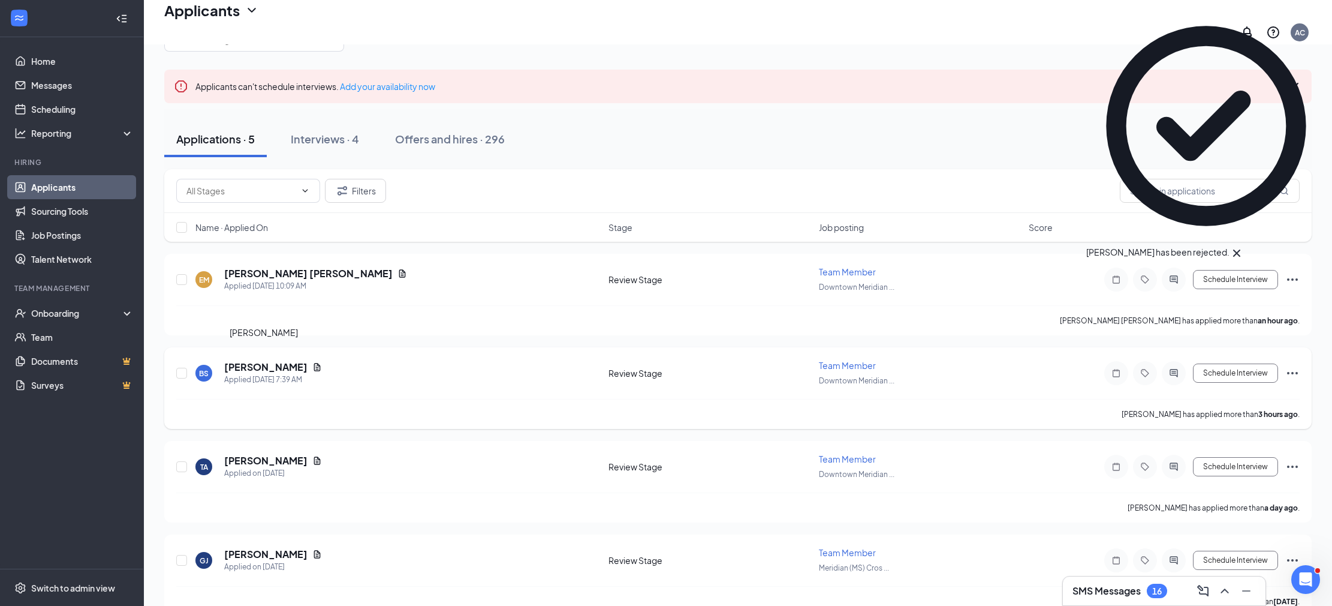
click at [270, 360] on h5 "[PERSON_NAME]" at bounding box center [265, 366] width 83 height 13
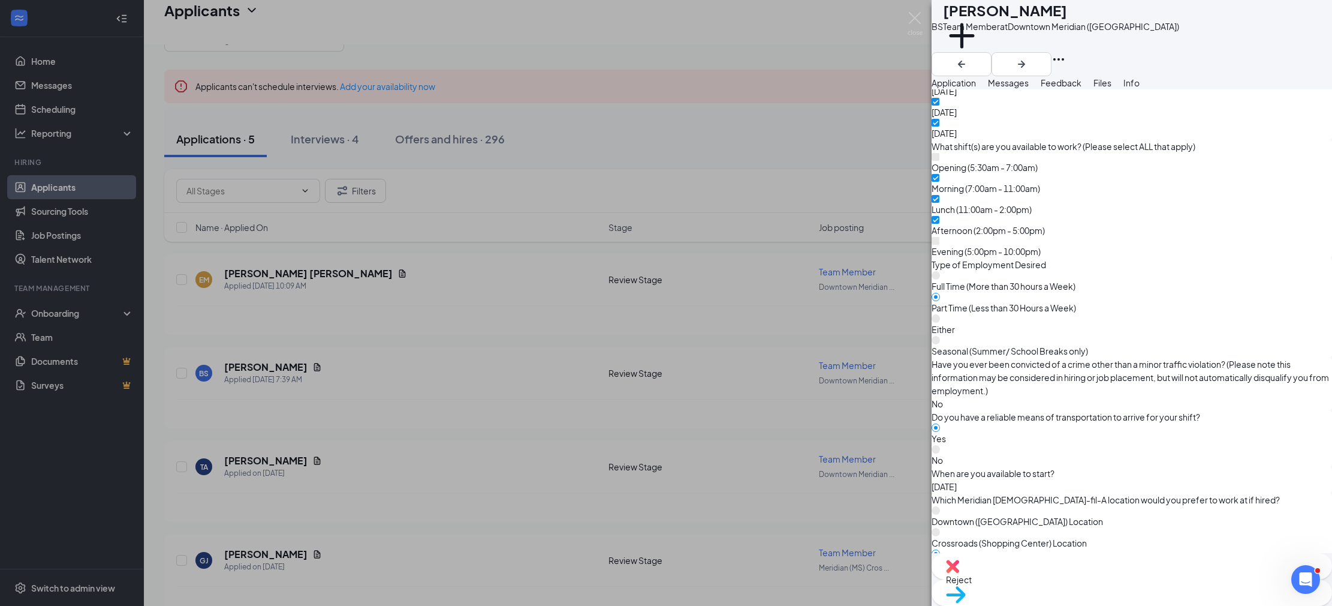
scroll to position [939, 0]
click at [1056, 579] on div "Reject" at bounding box center [1132, 566] width 401 height 26
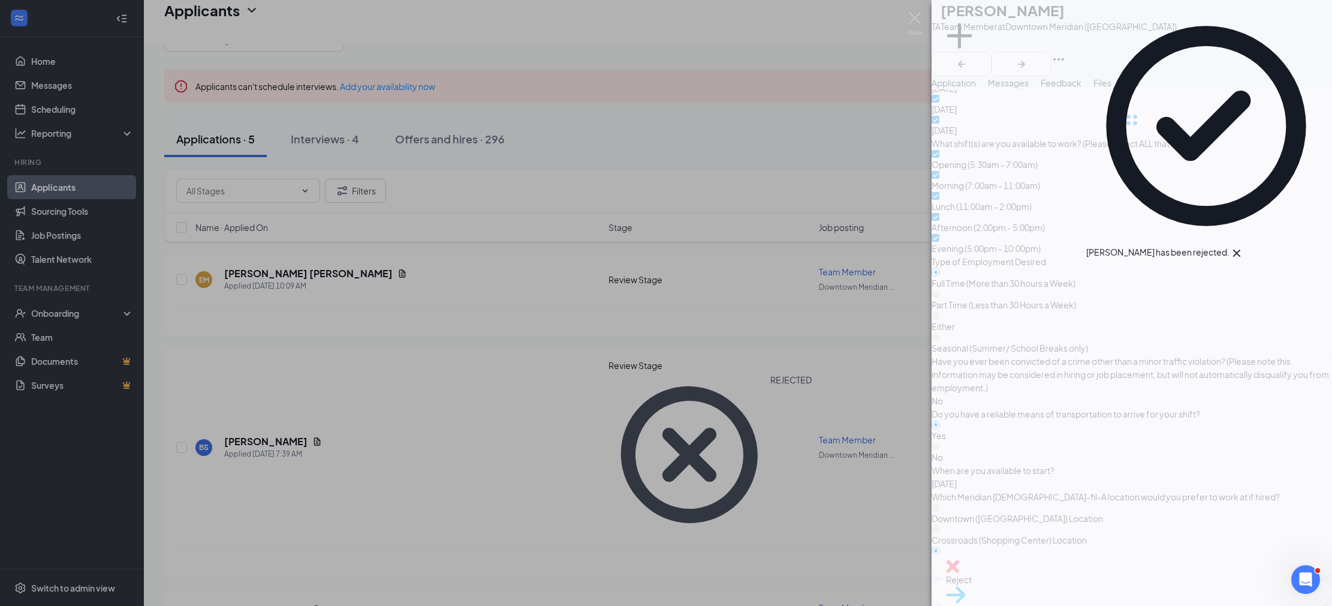
click at [230, 272] on div "TA [PERSON_NAME] Team Member at [GEOGRAPHIC_DATA] ([GEOGRAPHIC_DATA]) Add a tag…" at bounding box center [666, 303] width 1332 height 606
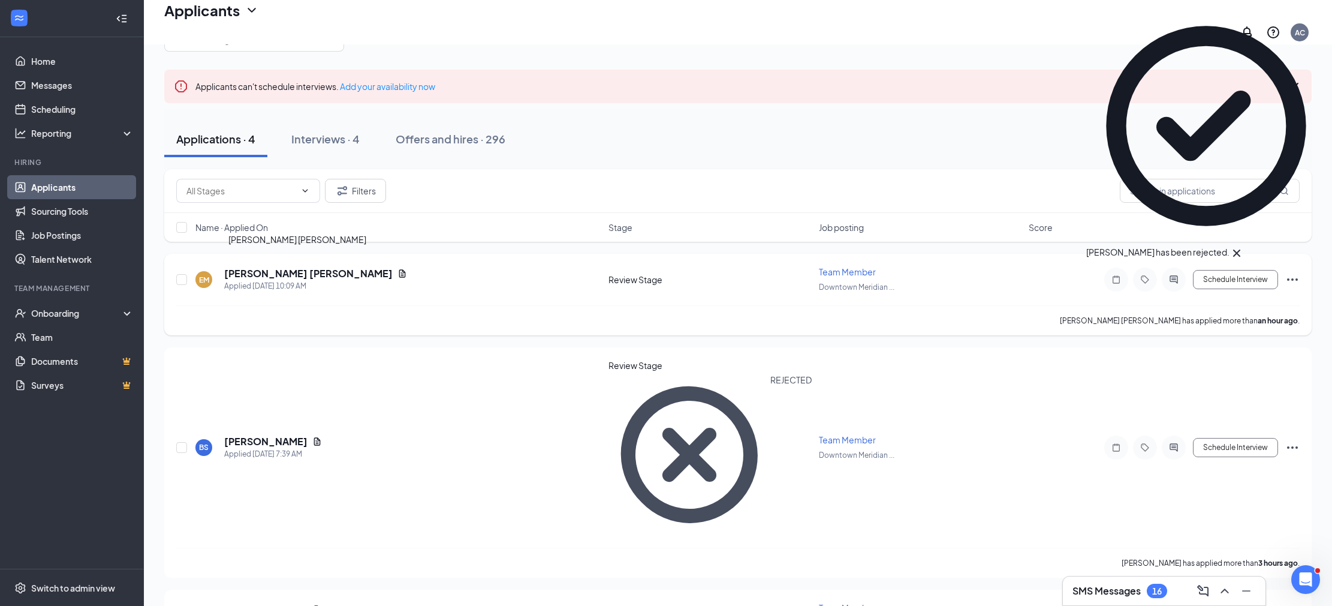
click at [246, 270] on h5 "[PERSON_NAME] [PERSON_NAME]" at bounding box center [308, 273] width 168 height 13
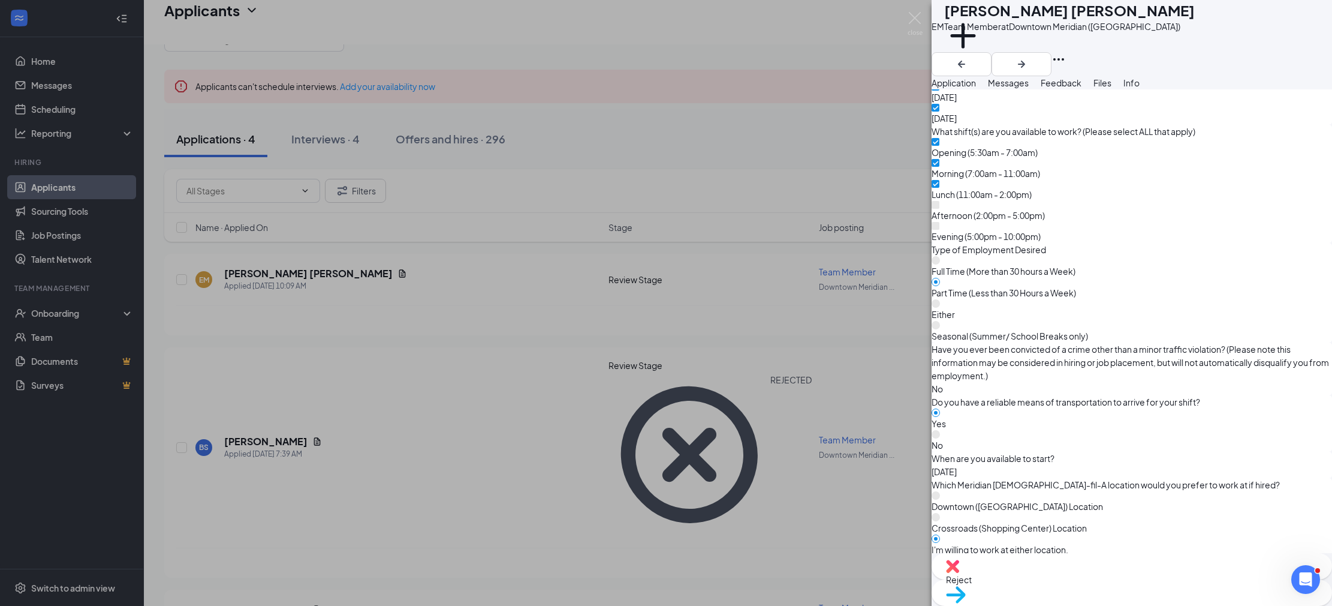
scroll to position [1021, 0]
click at [1029, 89] on button "Messages" at bounding box center [1008, 82] width 41 height 13
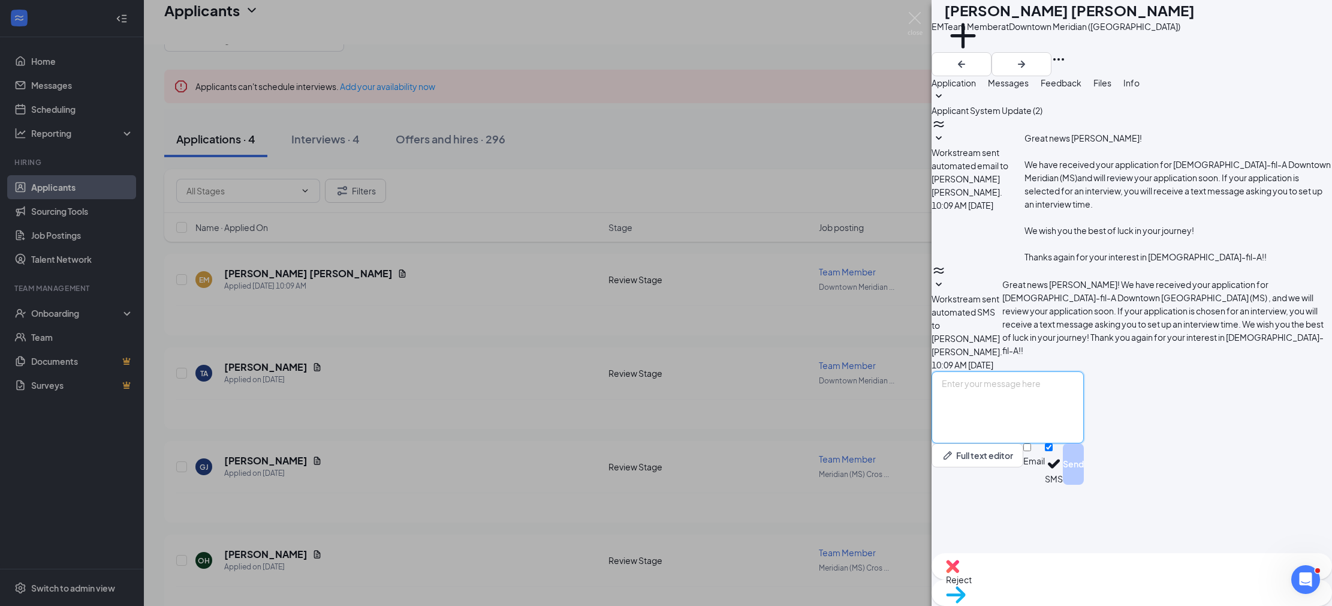
click at [1045, 443] on textarea at bounding box center [1008, 407] width 152 height 72
paste textarea "Hi [PERSON_NAME]. This is [PERSON_NAME] from [DEMOGRAPHIC_DATA]-fil-A in Meridi…"
click at [988, 443] on textarea "Hi [PERSON_NAME]. This is [PERSON_NAME] from [DEMOGRAPHIC_DATA]-fil-A in Meridi…" at bounding box center [1008, 407] width 152 height 72
type textarea "Hi [PERSON_NAME]. This is [PERSON_NAME] from [DEMOGRAPHIC_DATA]-fil-A in Meridi…"
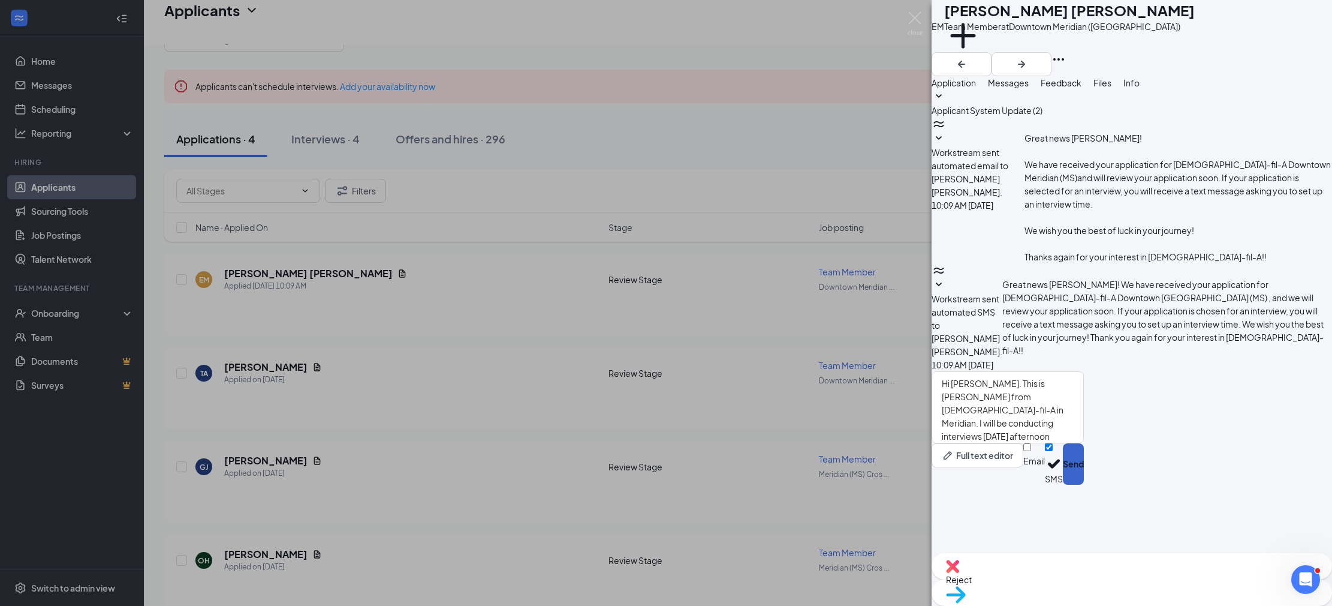
click at [1084, 484] on button "Send" at bounding box center [1073, 463] width 21 height 41
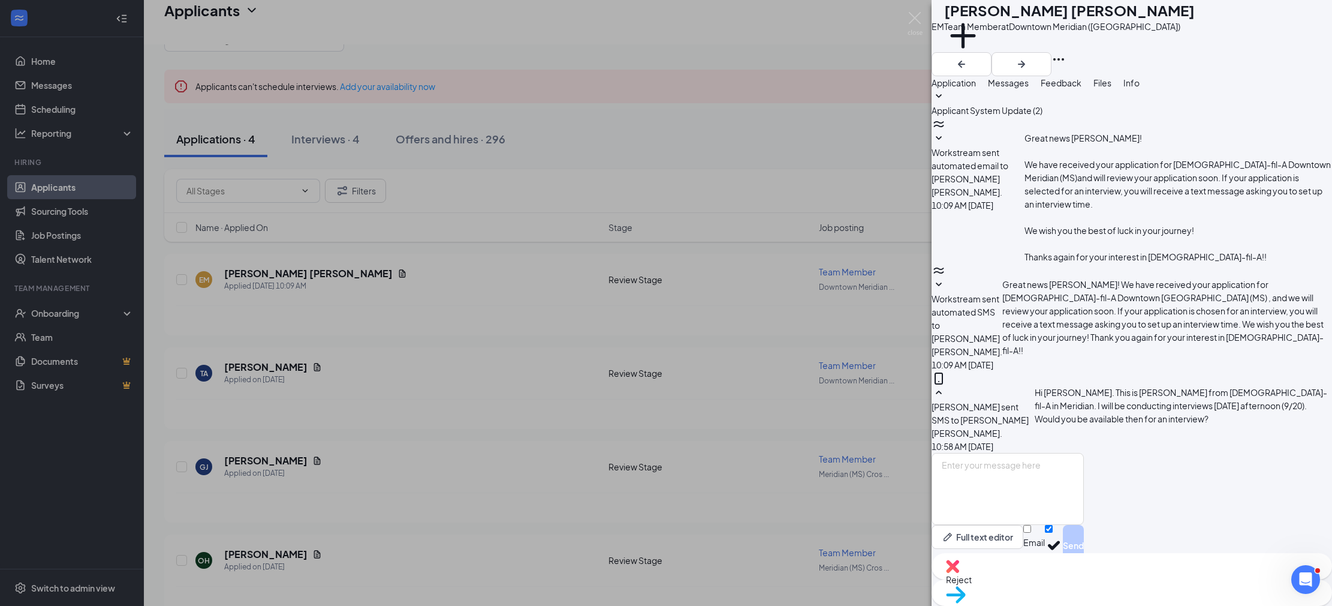
drag, startPoint x: 388, startPoint y: 191, endPoint x: 298, endPoint y: 156, distance: 96.2
click at [386, 189] on div "EM [PERSON_NAME] [PERSON_NAME] Team Member at [GEOGRAPHIC_DATA] (MS) Add a tag …" at bounding box center [666, 303] width 1332 height 606
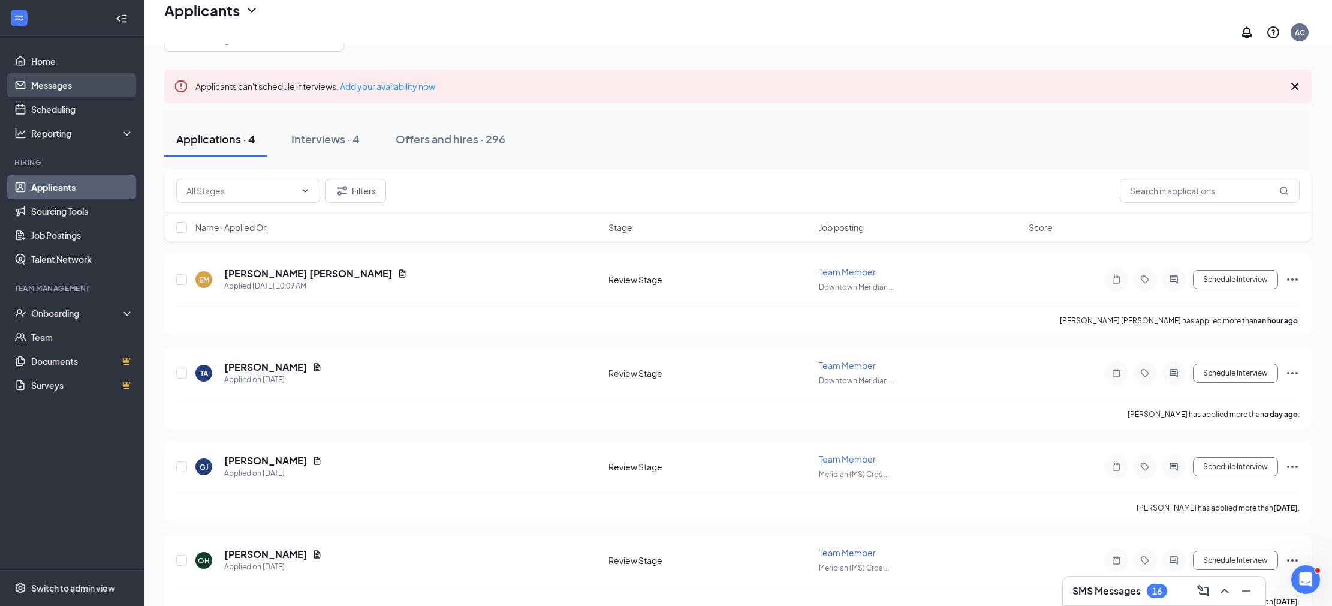
click at [49, 83] on link "Messages" at bounding box center [82, 85] width 103 height 24
